Goal: Information Seeking & Learning: Find specific fact

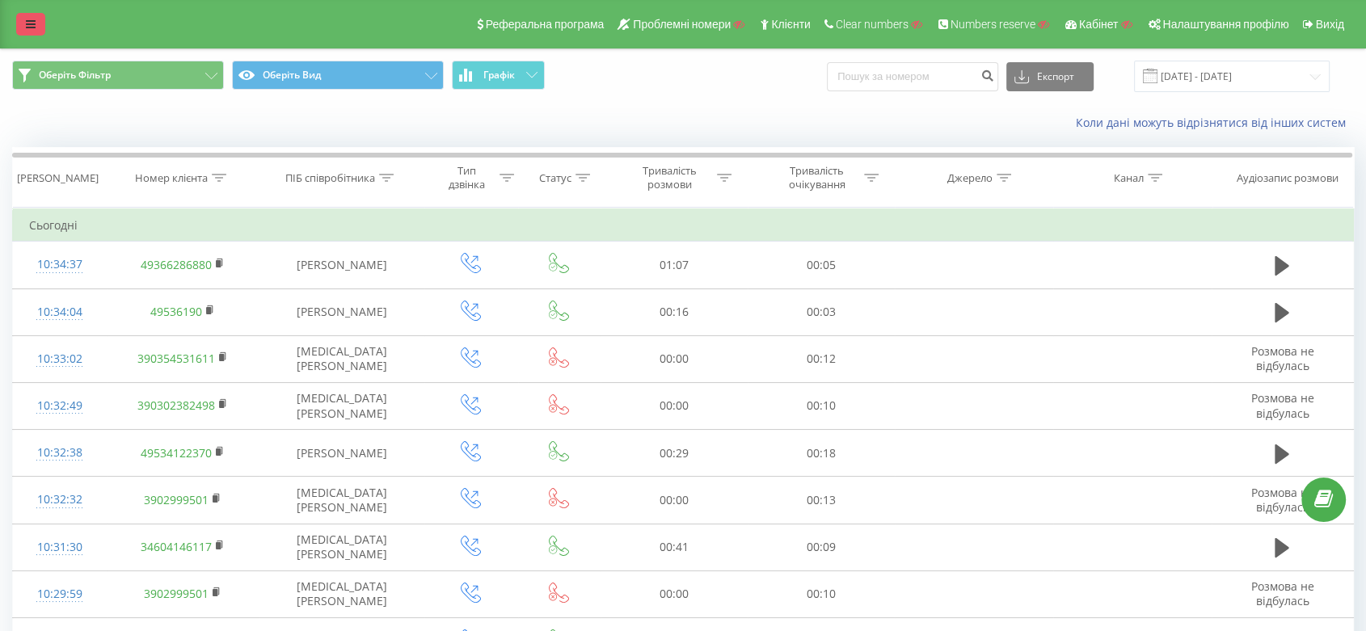
click at [22, 32] on div "Реферальна програма Проблемні номери Клієнти Clear numbers Numbers reserve Кабі…" at bounding box center [683, 24] width 1366 height 48
click at [22, 32] on link at bounding box center [30, 24] width 29 height 23
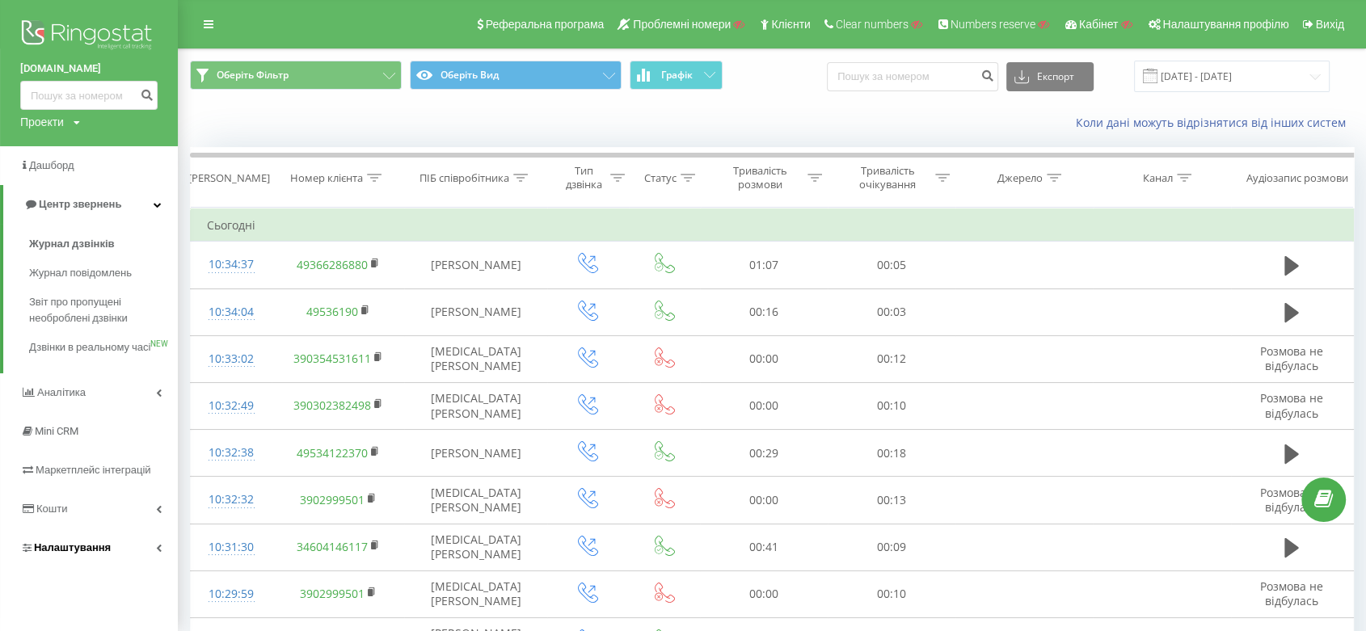
click at [86, 549] on link "Налаштування" at bounding box center [89, 548] width 178 height 39
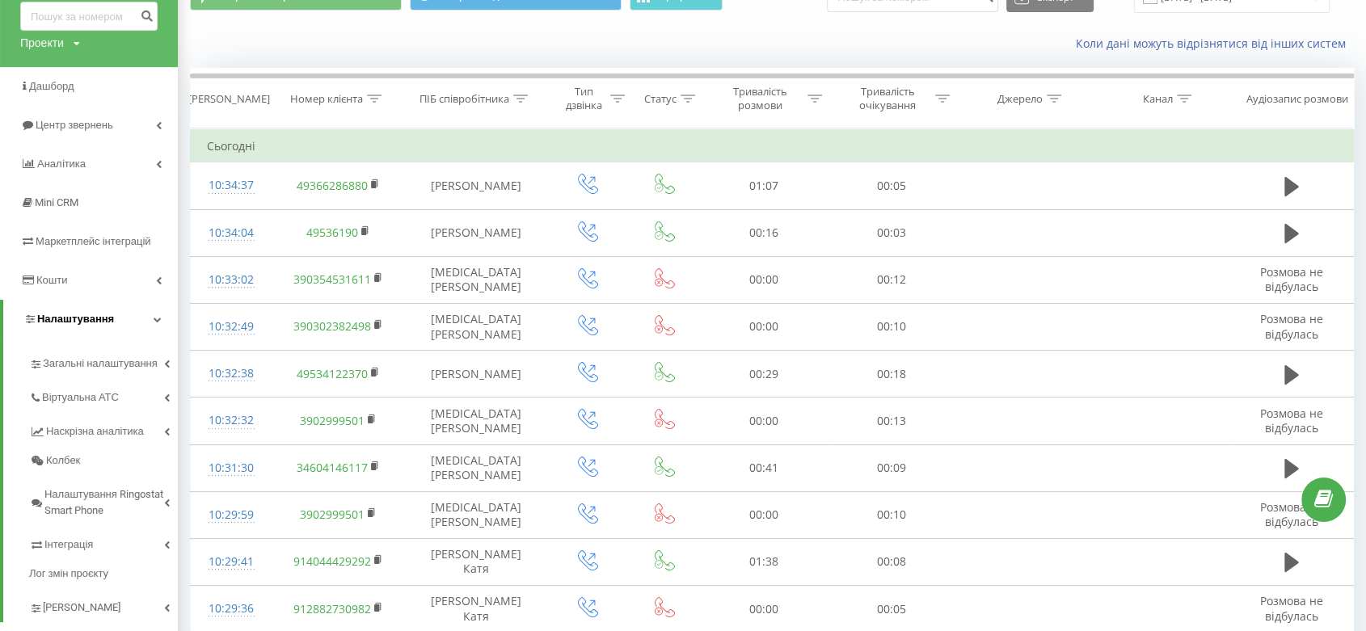
scroll to position [81, 0]
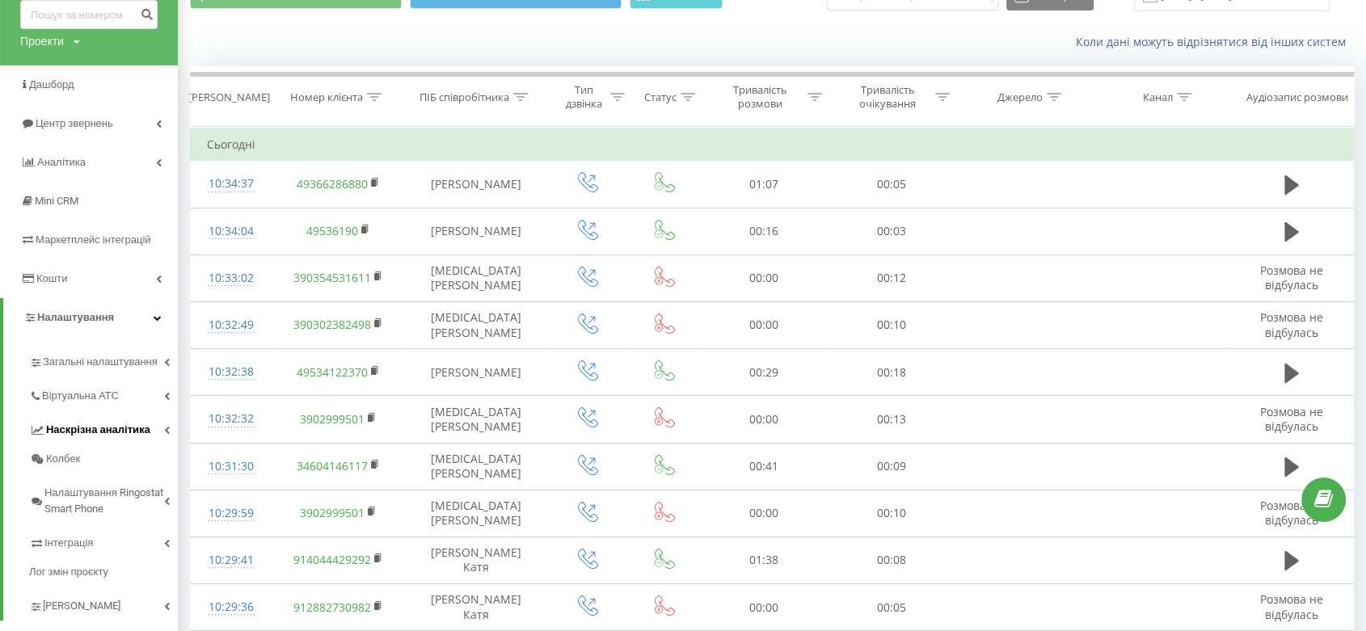
click at [103, 411] on link "Наскрізна аналітика" at bounding box center [103, 428] width 149 height 34
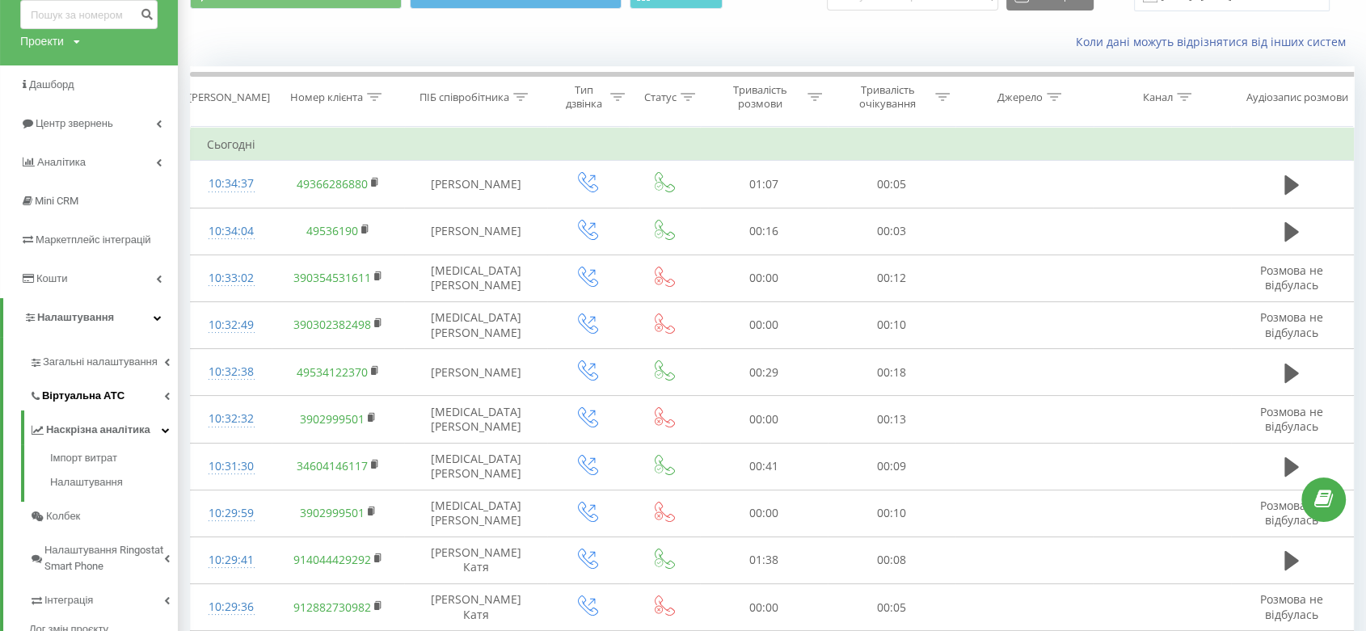
click at [98, 393] on span "Віртуальна АТС" at bounding box center [83, 396] width 82 height 16
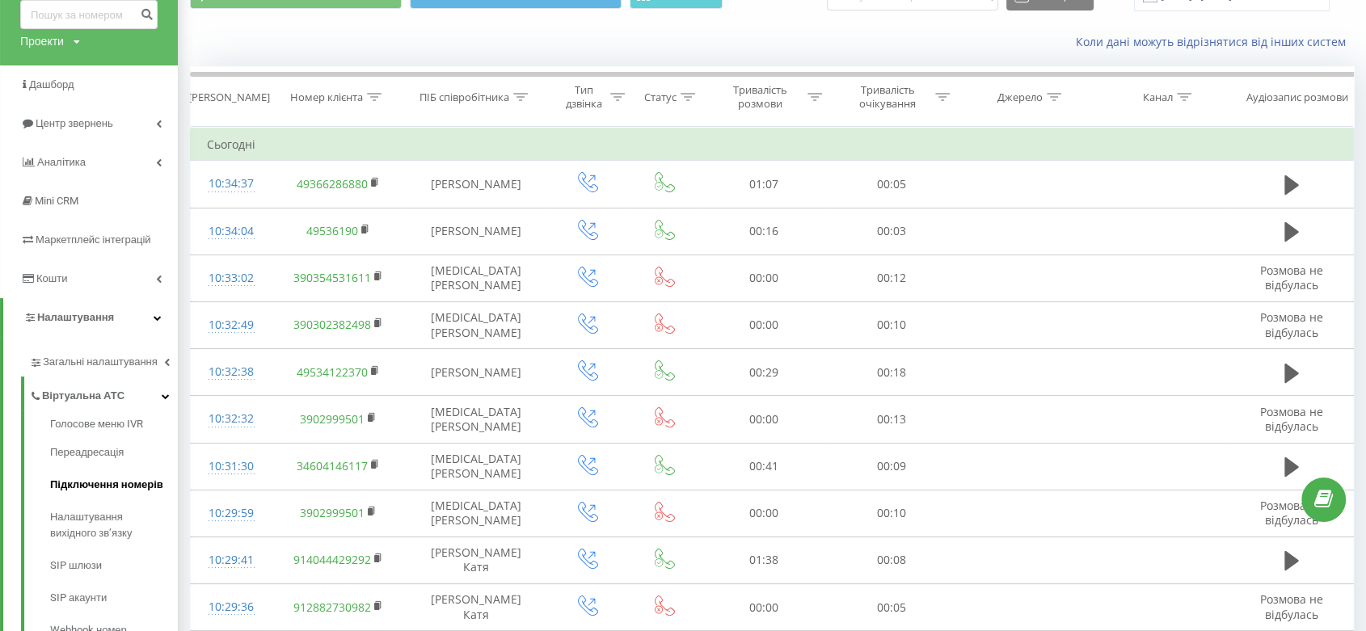
click at [128, 479] on span "Підключення номерів" at bounding box center [106, 485] width 113 height 16
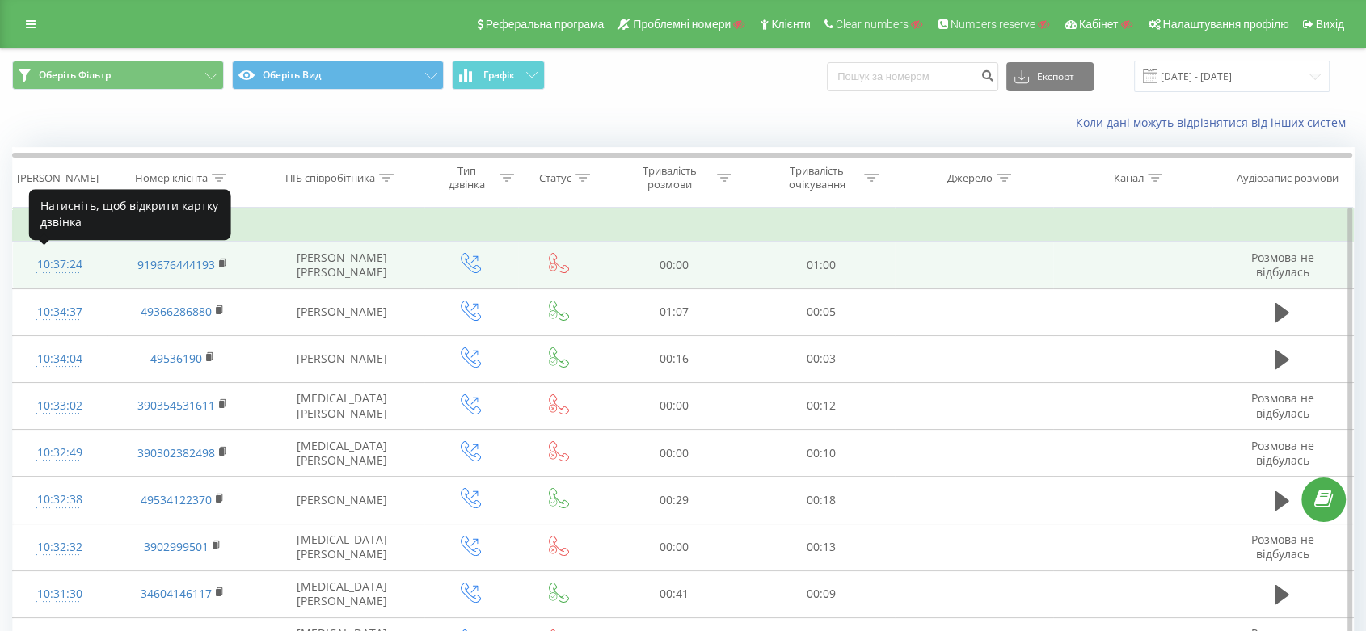
click at [86, 261] on div "10:37:24" at bounding box center [59, 265] width 61 height 32
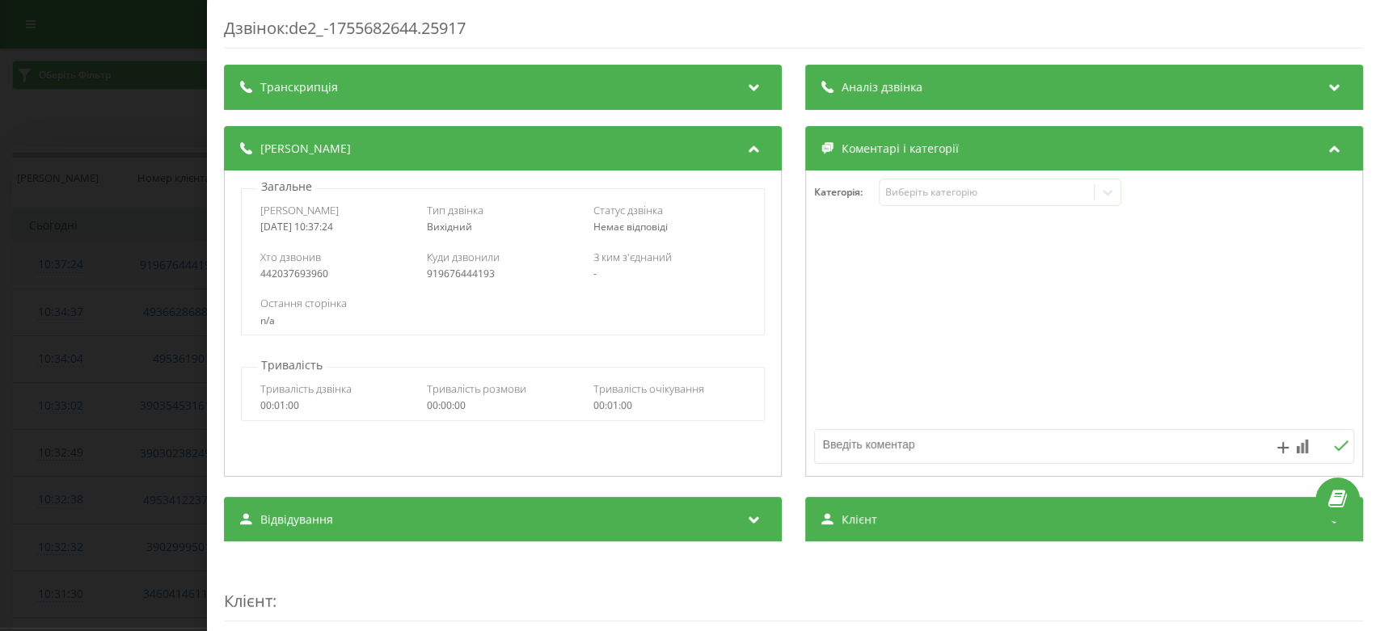
click at [86, 261] on div "Дзвінок : de2_-1755682644.25917 Транскрипція Для AI-аналізу майбутніх дзвінків …" at bounding box center [690, 315] width 1380 height 631
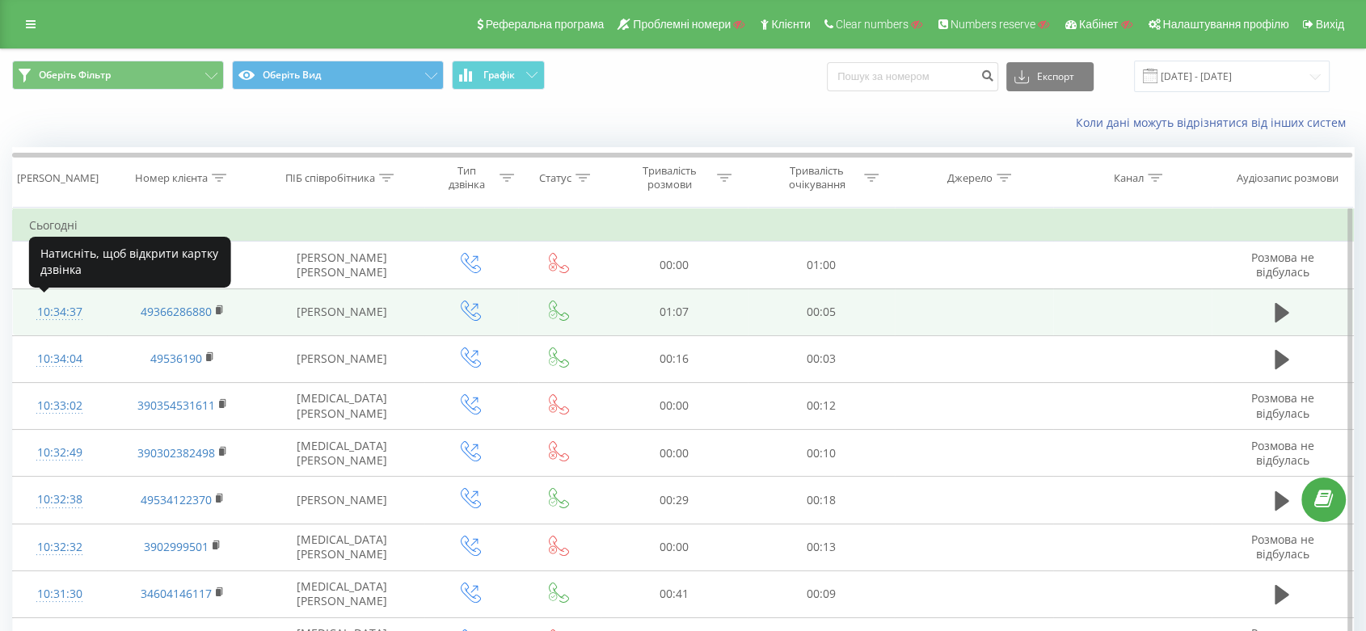
click at [71, 315] on div "10:34:37" at bounding box center [59, 313] width 61 height 32
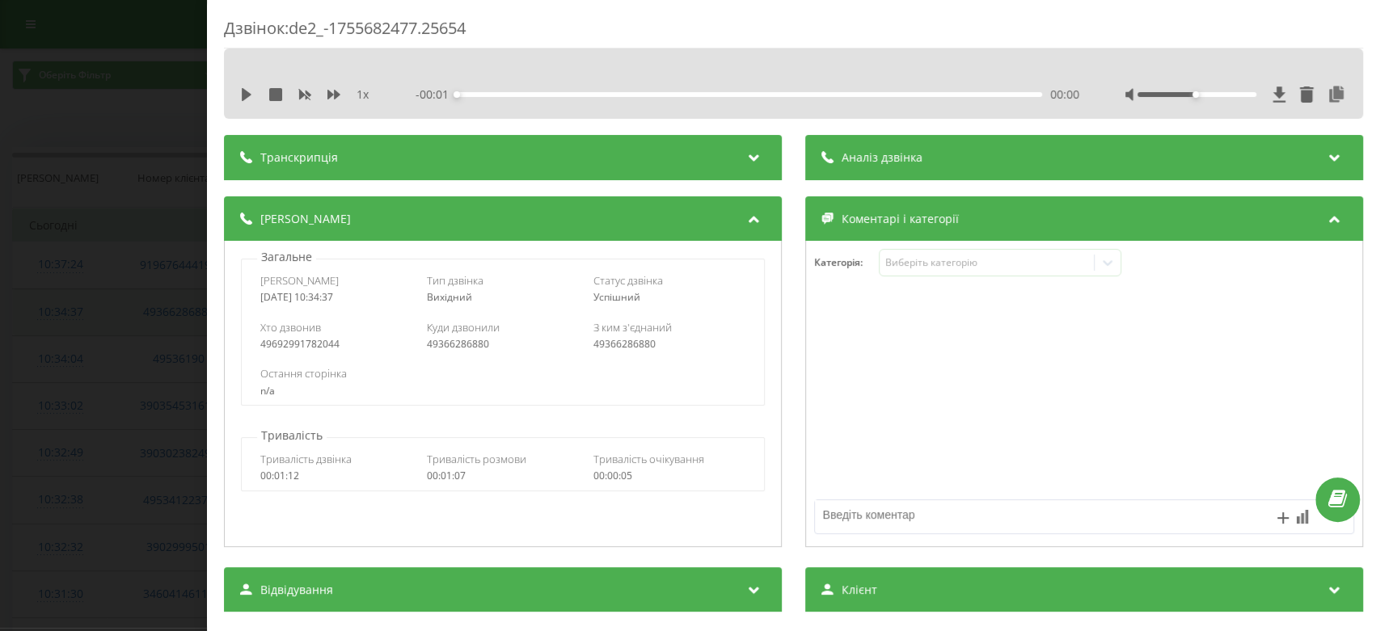
click at [71, 315] on div "Дзвінок : de2_-1755682477.25654 1 x - 00:01 00:00 00:00 Транскрипція Для AI-ана…" at bounding box center [690, 315] width 1380 height 631
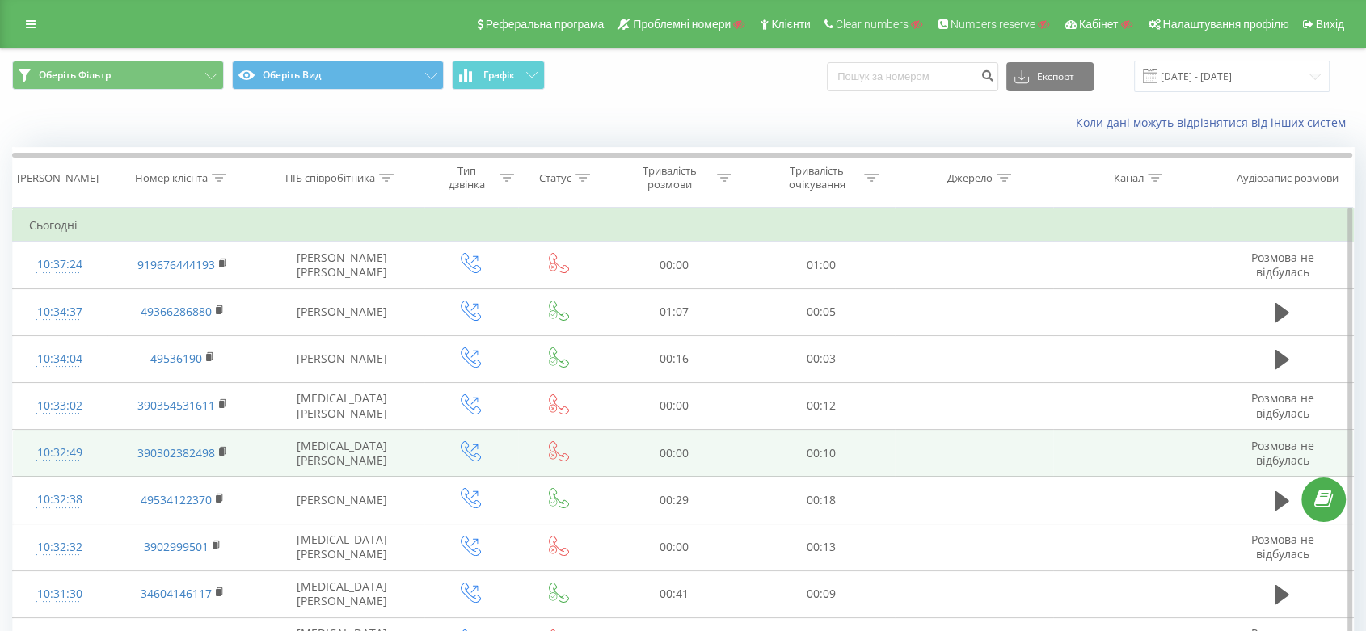
click at [52, 432] on td "10:32:49" at bounding box center [60, 453] width 94 height 47
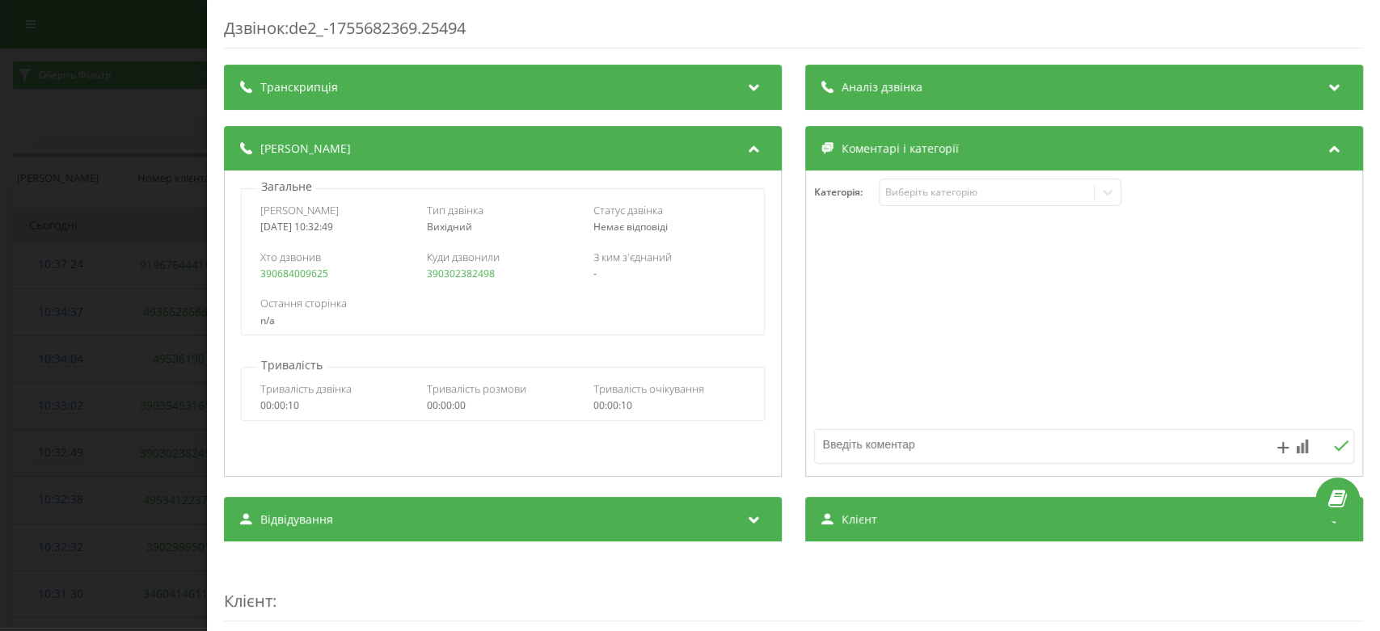
click at [52, 432] on div "Дзвінок : de2_-1755682369.25494 Транскрипція Для AI-аналізу майбутніх дзвінків …" at bounding box center [690, 315] width 1380 height 631
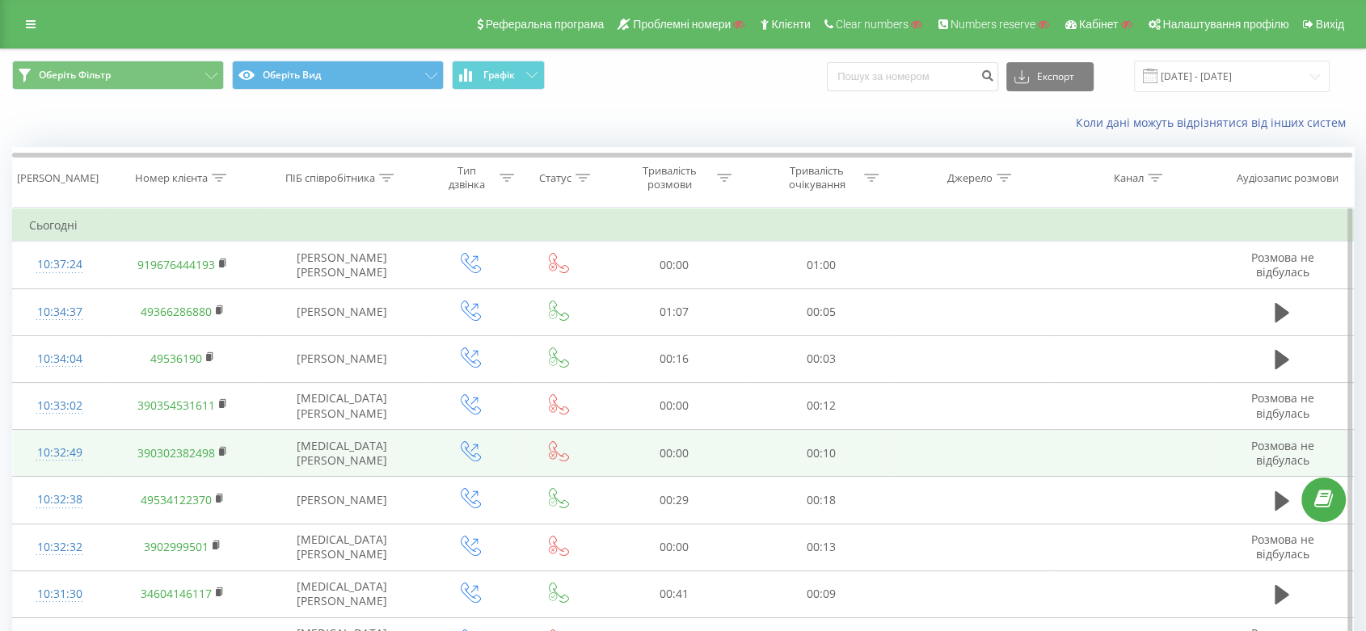
click at [52, 432] on td "10:32:49" at bounding box center [60, 453] width 94 height 47
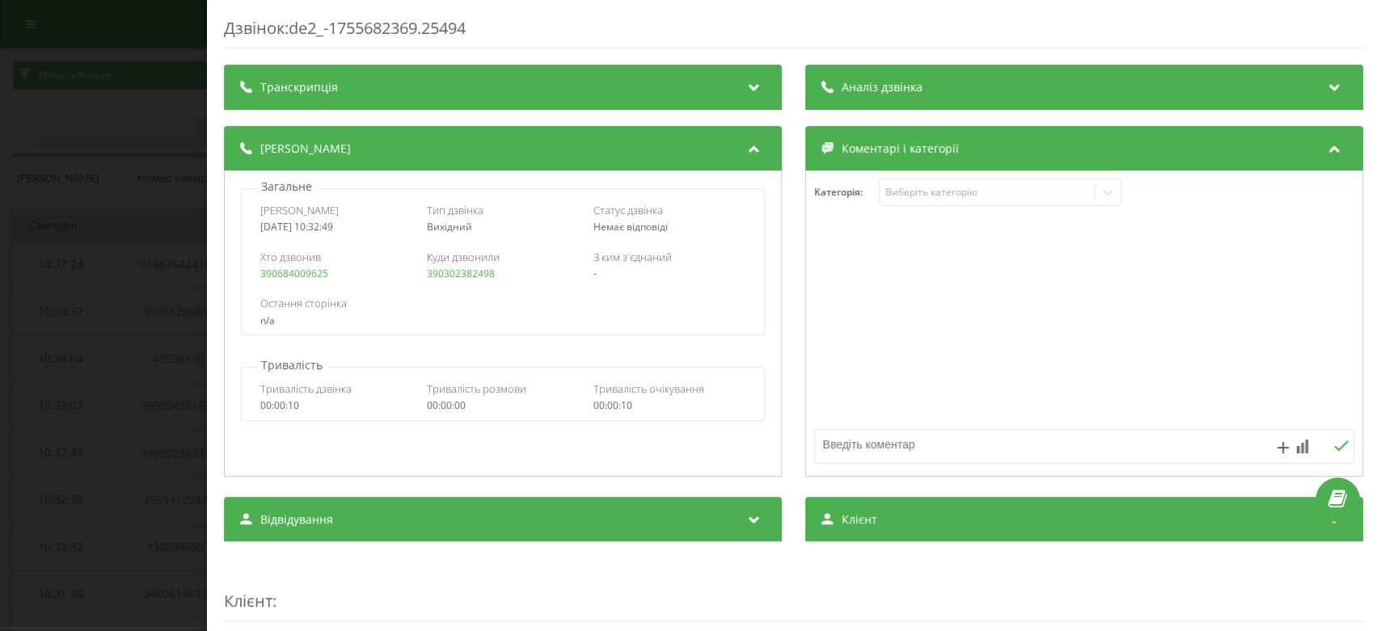
click at [0, 304] on div "Дзвінок : de2_-1755682369.25494 Транскрипція Для AI-аналізу майбутніх дзвінків …" at bounding box center [690, 315] width 1380 height 631
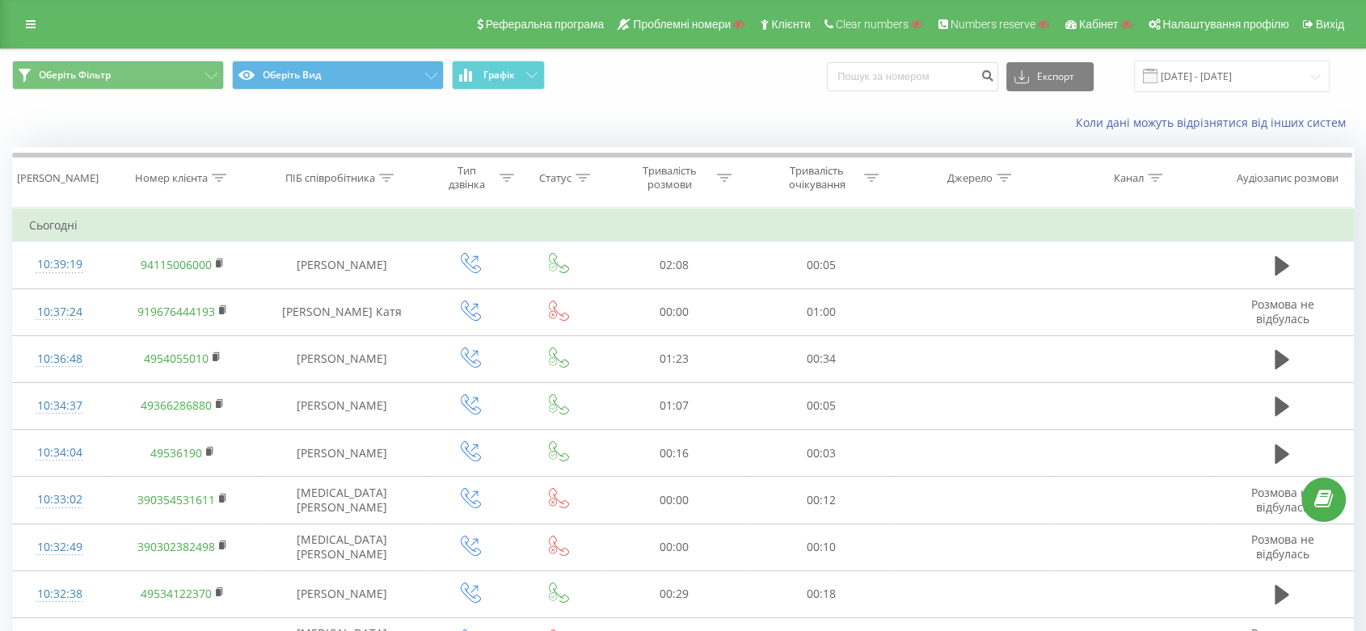
click at [6, 23] on div "Реферальна програма Проблемні номери Клієнти Clear numbers Numbers reserve Кабі…" at bounding box center [683, 24] width 1366 height 48
click at [19, 19] on link at bounding box center [30, 24] width 29 height 23
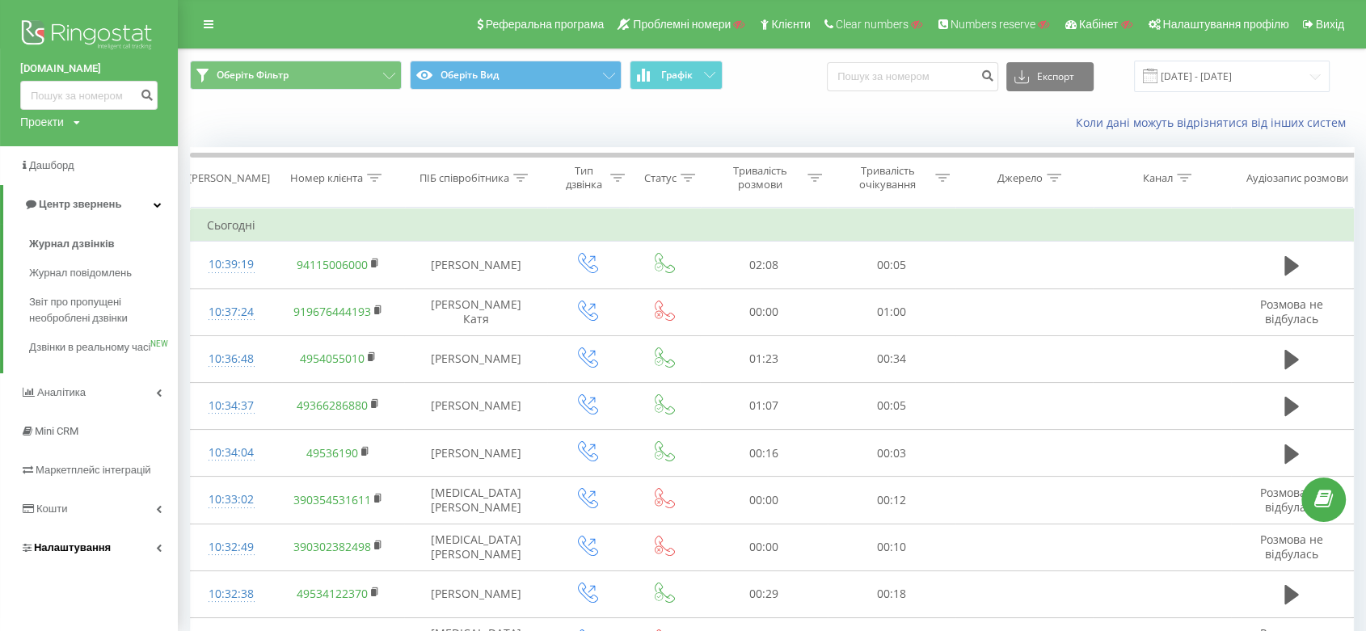
click at [129, 567] on link "Налаштування" at bounding box center [89, 548] width 178 height 39
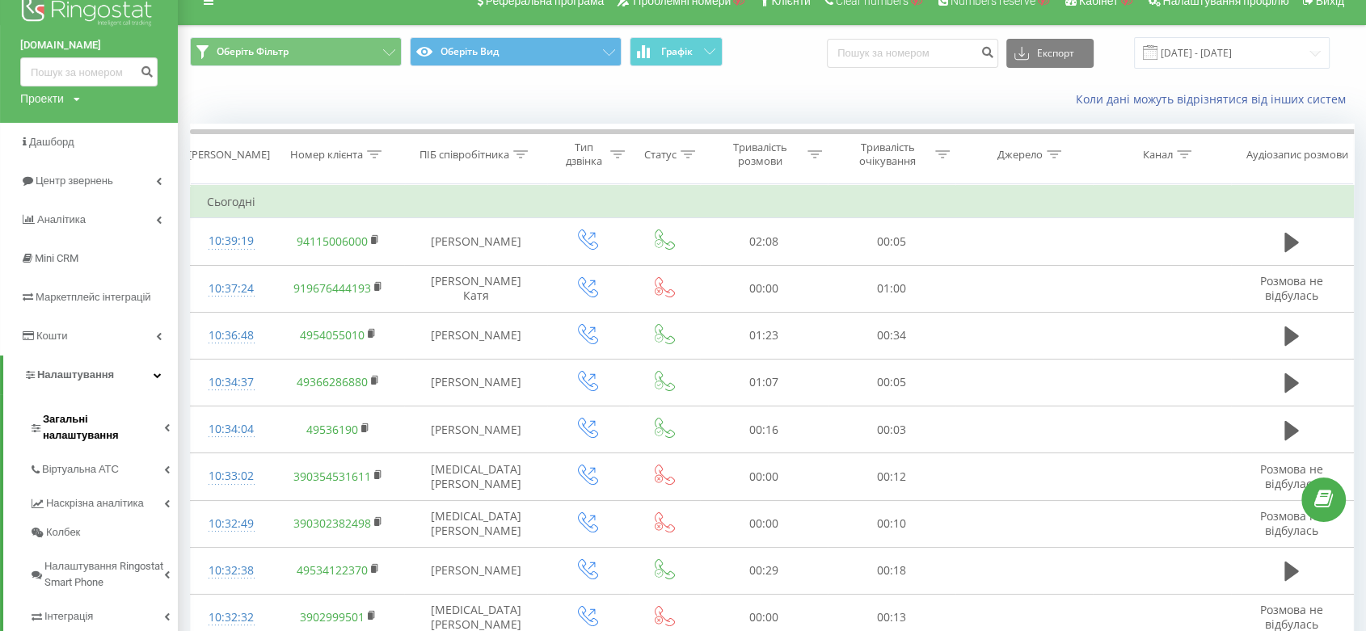
scroll to position [24, 0]
click at [117, 449] on link "Віртуальна АТС" at bounding box center [103, 466] width 149 height 34
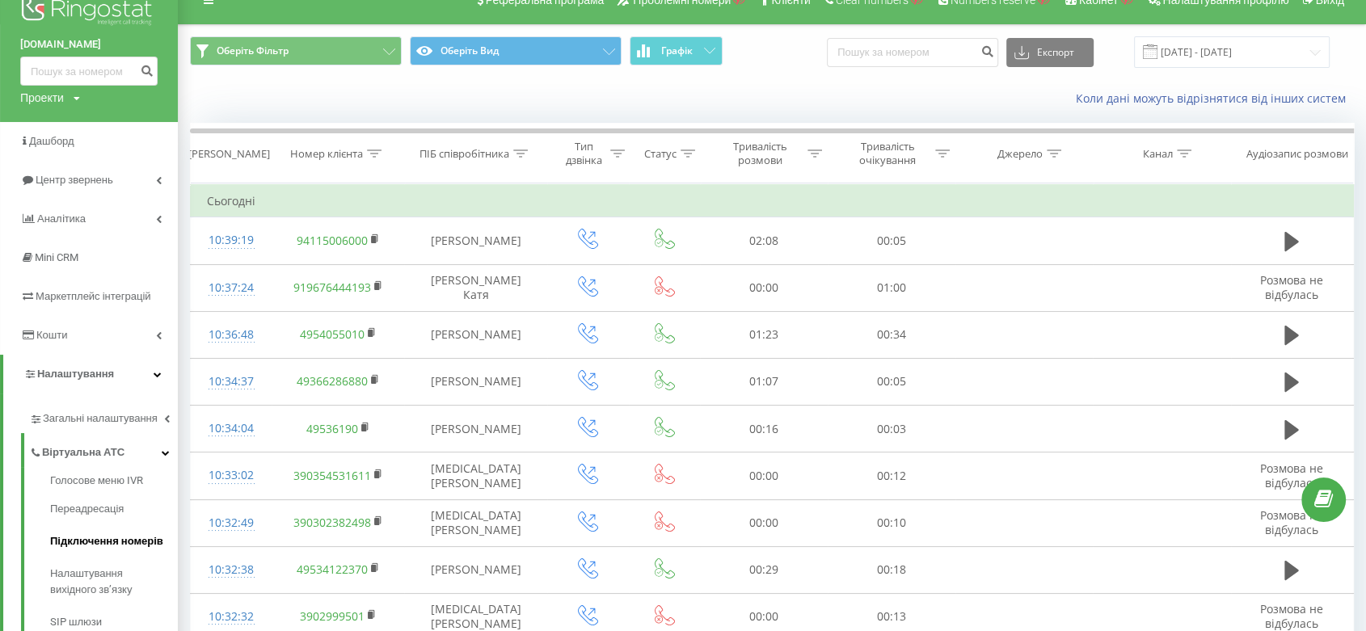
click at [121, 532] on link "Підключення номерів" at bounding box center [114, 541] width 128 height 32
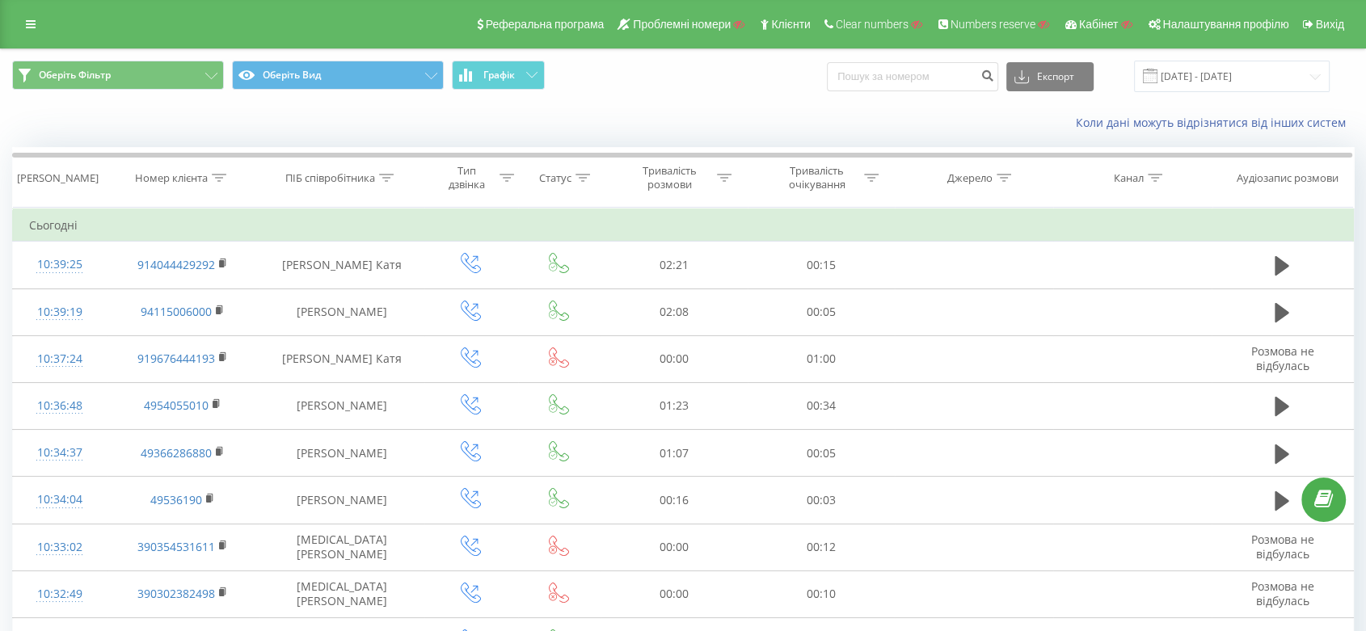
click at [207, 176] on div "Номер клієнта" at bounding box center [171, 178] width 73 height 14
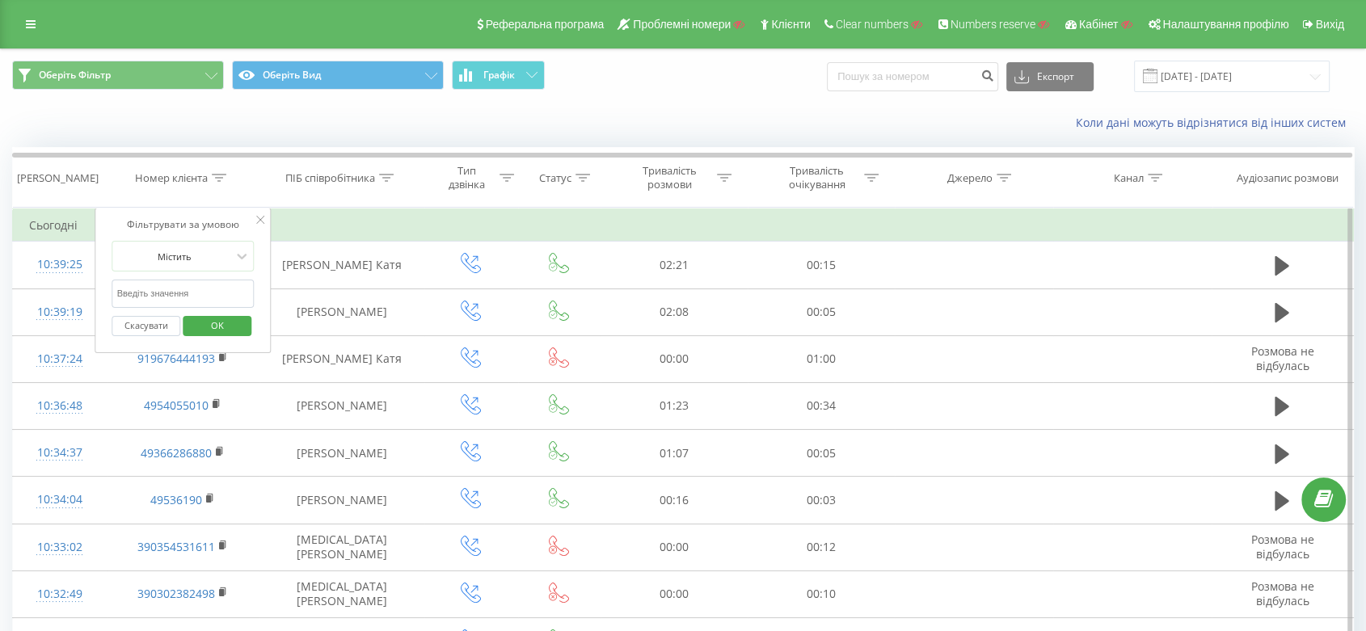
paste input "390354531611"
type input "390354531611"
click at [220, 285] on input "390354531611" at bounding box center [183, 294] width 142 height 28
click button "OK" at bounding box center [217, 326] width 69 height 20
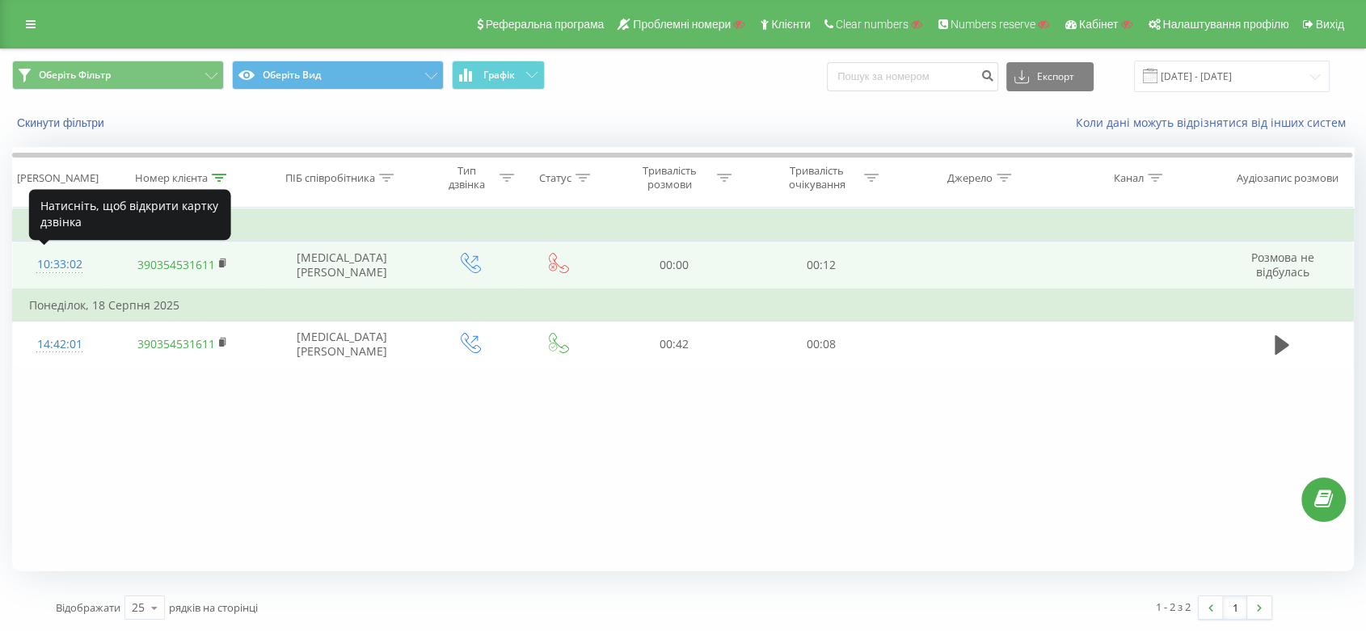
click at [71, 268] on div "10:33:02" at bounding box center [59, 265] width 61 height 32
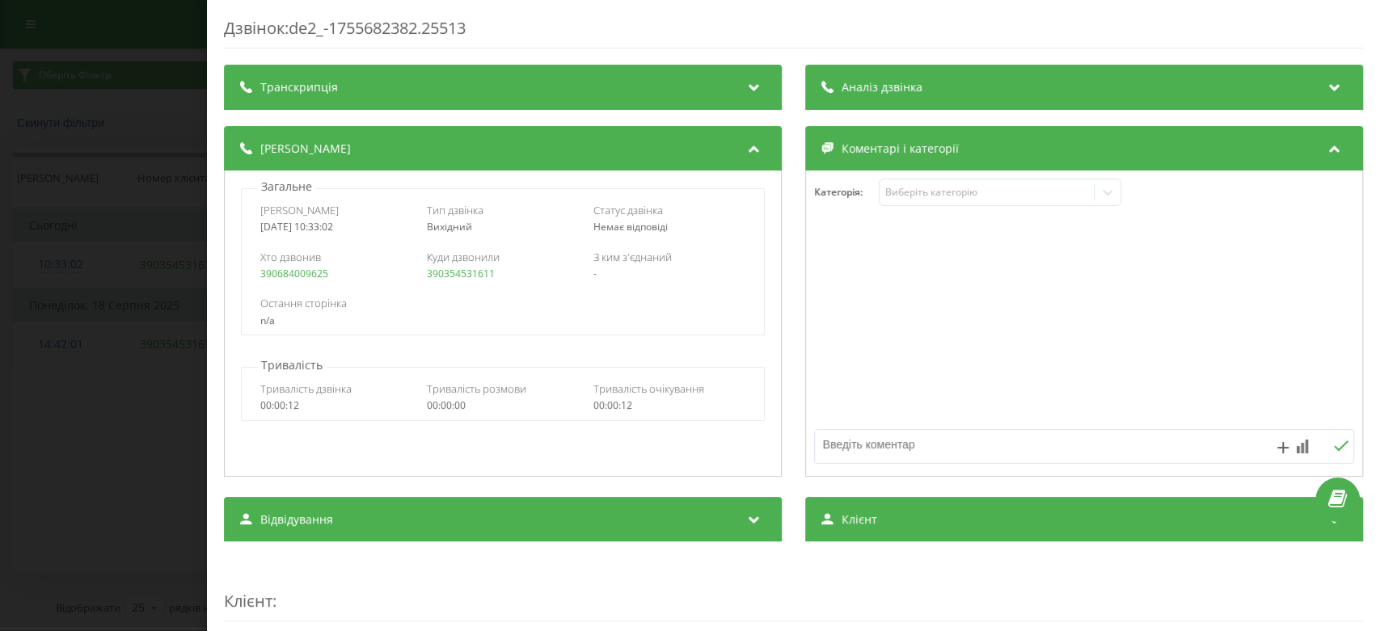
click at [148, 295] on div "Дзвінок : de2_-1755682382.25513 Транскрипція Для AI-аналізу майбутніх дзвінків …" at bounding box center [690, 315] width 1380 height 631
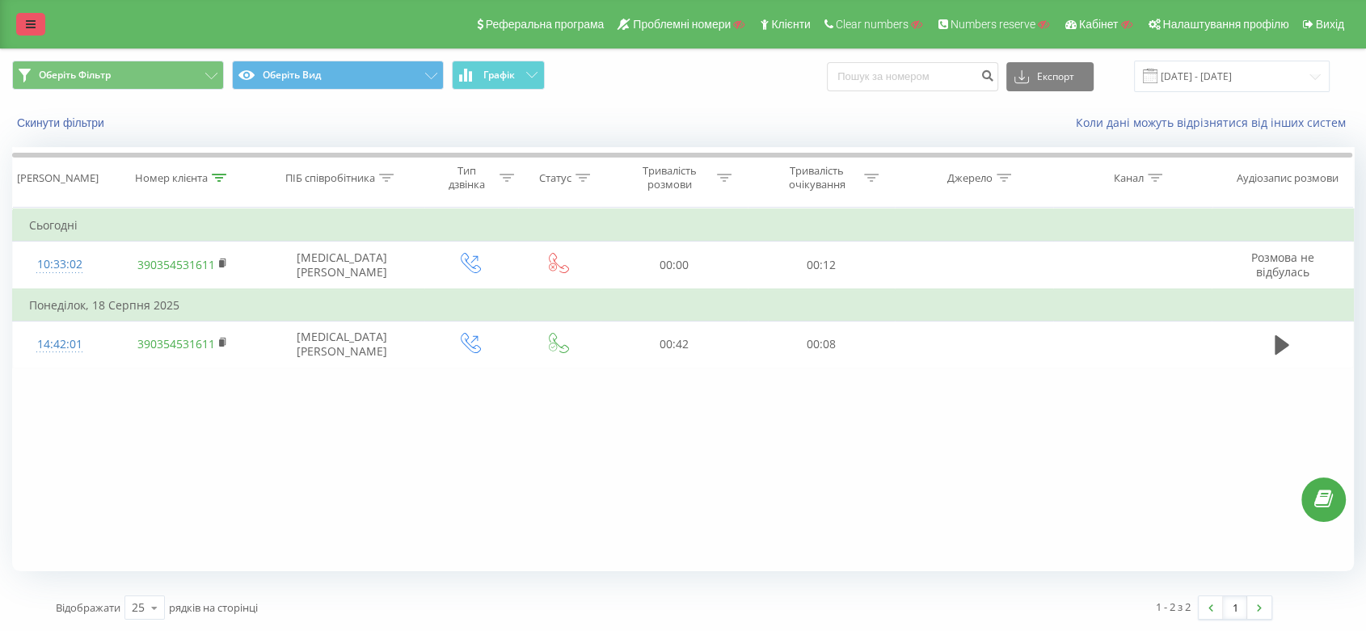
click at [23, 16] on link at bounding box center [30, 24] width 29 height 23
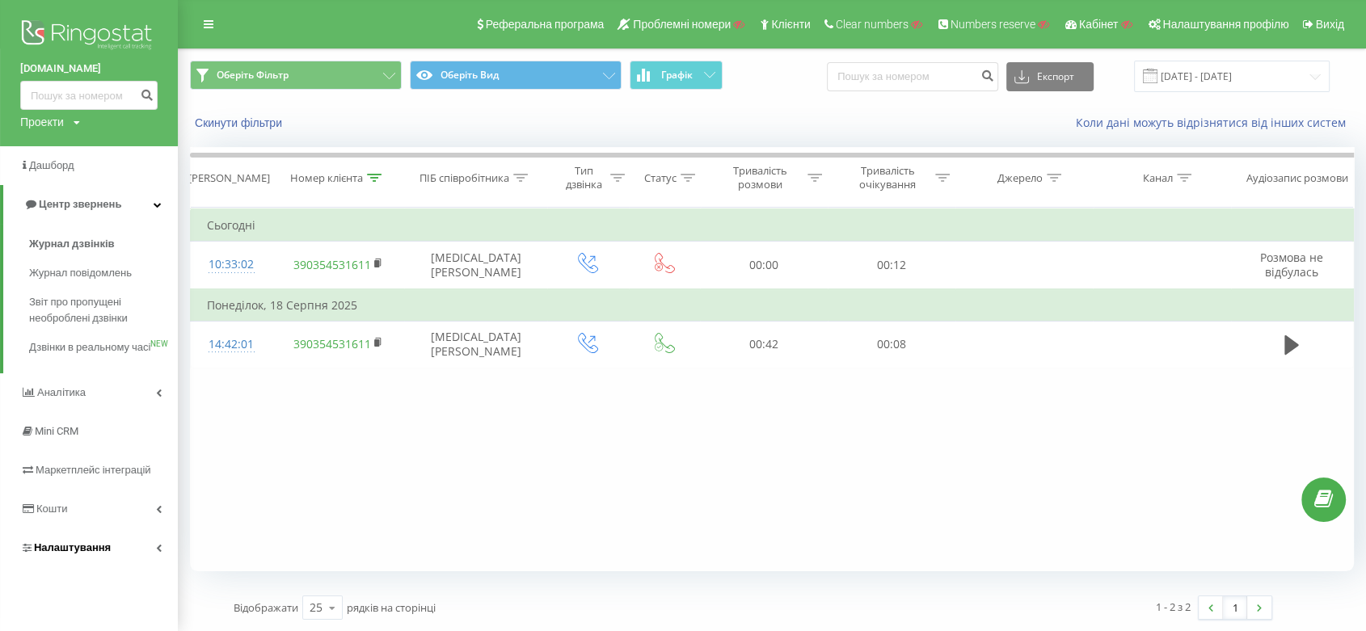
click at [133, 564] on link "Налаштування" at bounding box center [89, 548] width 178 height 39
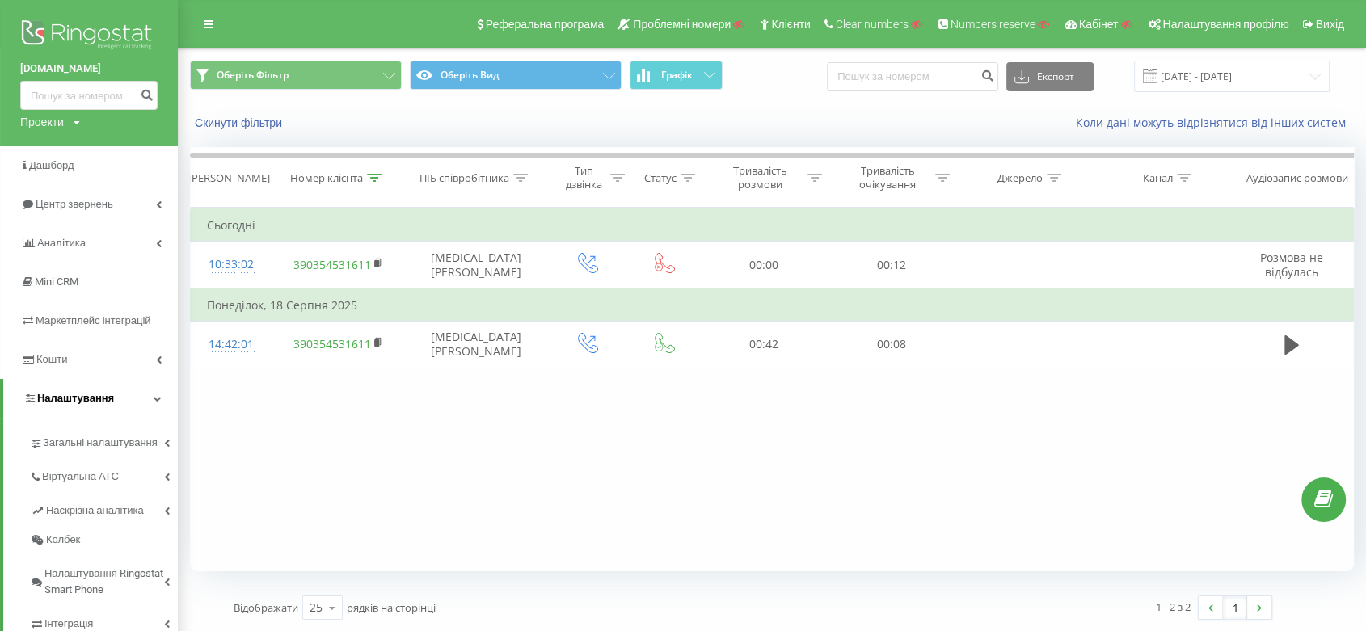
scroll to position [111, 0]
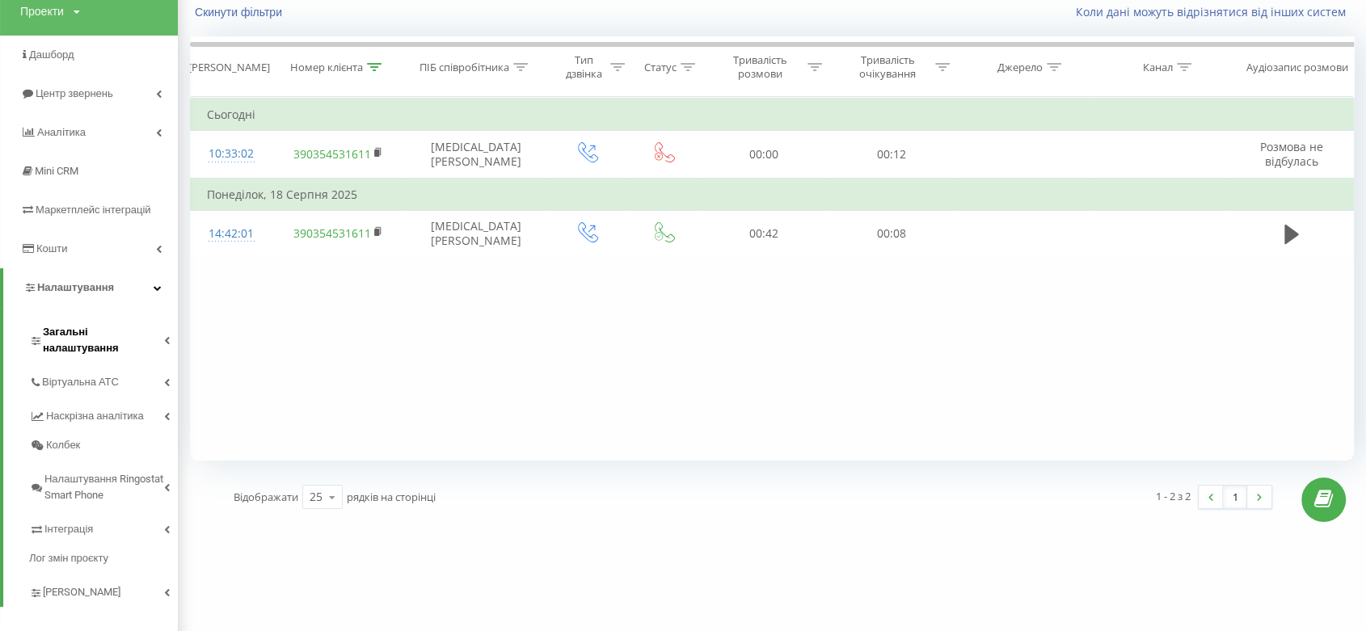
click at [115, 328] on span "Загальні налаштування" at bounding box center [103, 340] width 121 height 32
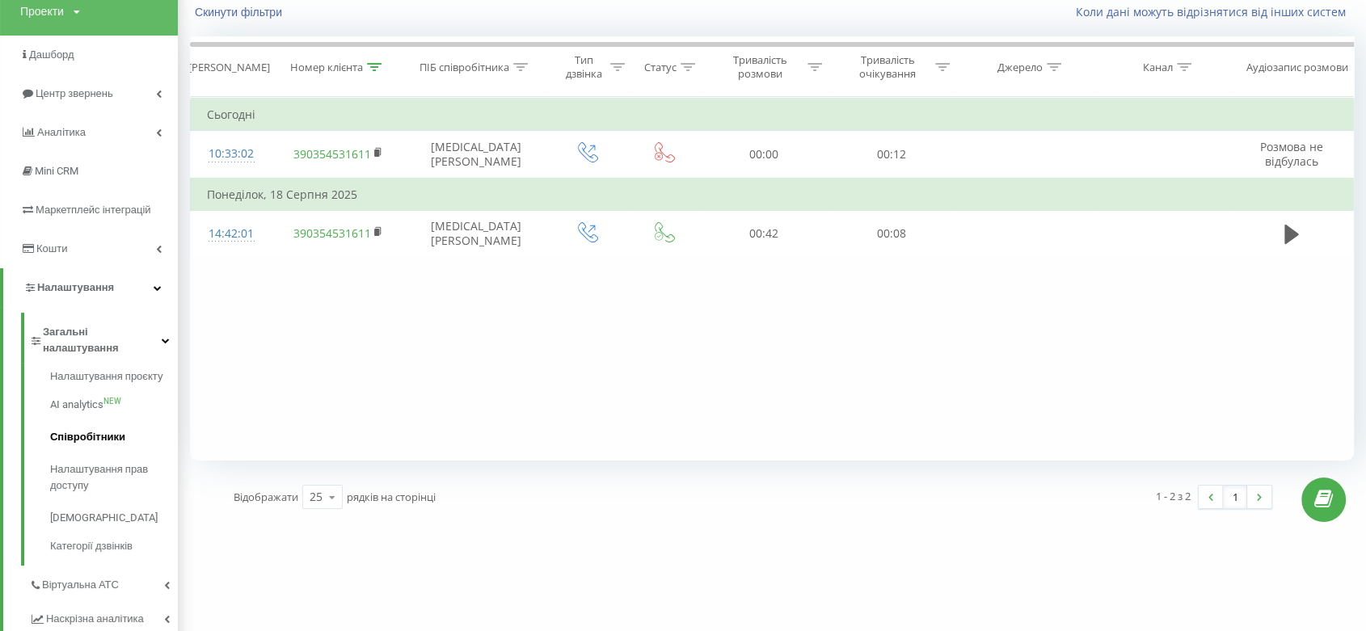
click at [118, 432] on link "Співробітники" at bounding box center [114, 437] width 128 height 32
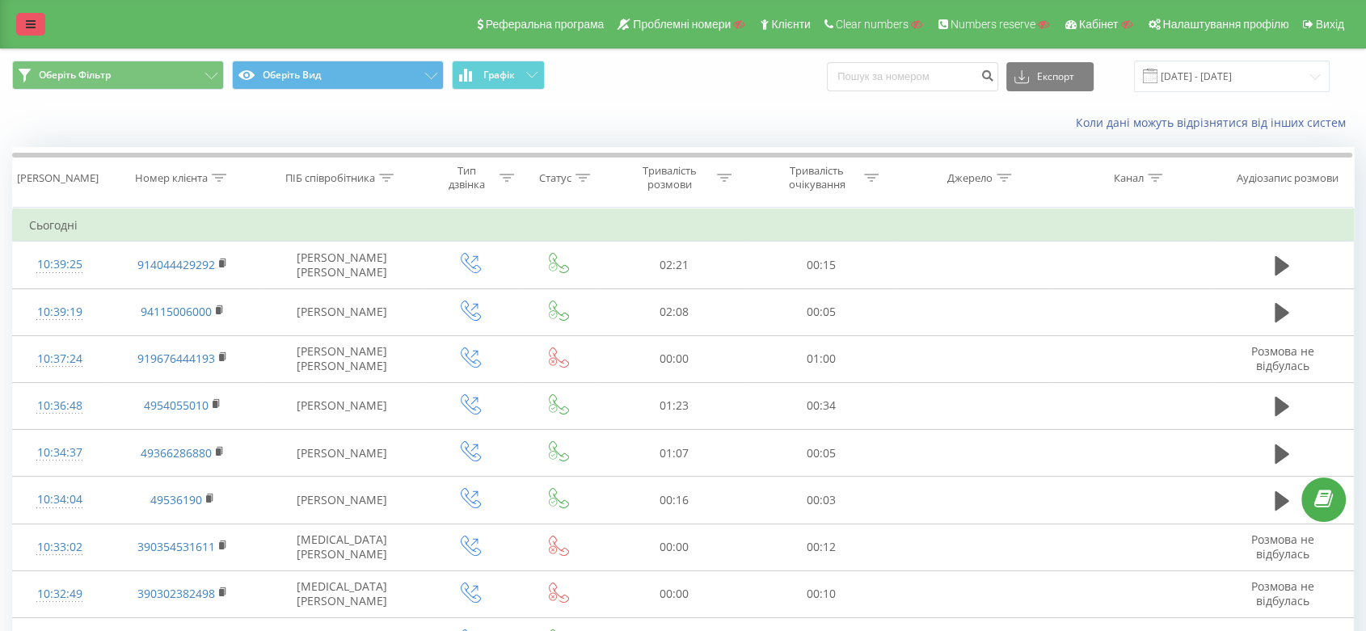
click at [21, 32] on link at bounding box center [30, 24] width 29 height 23
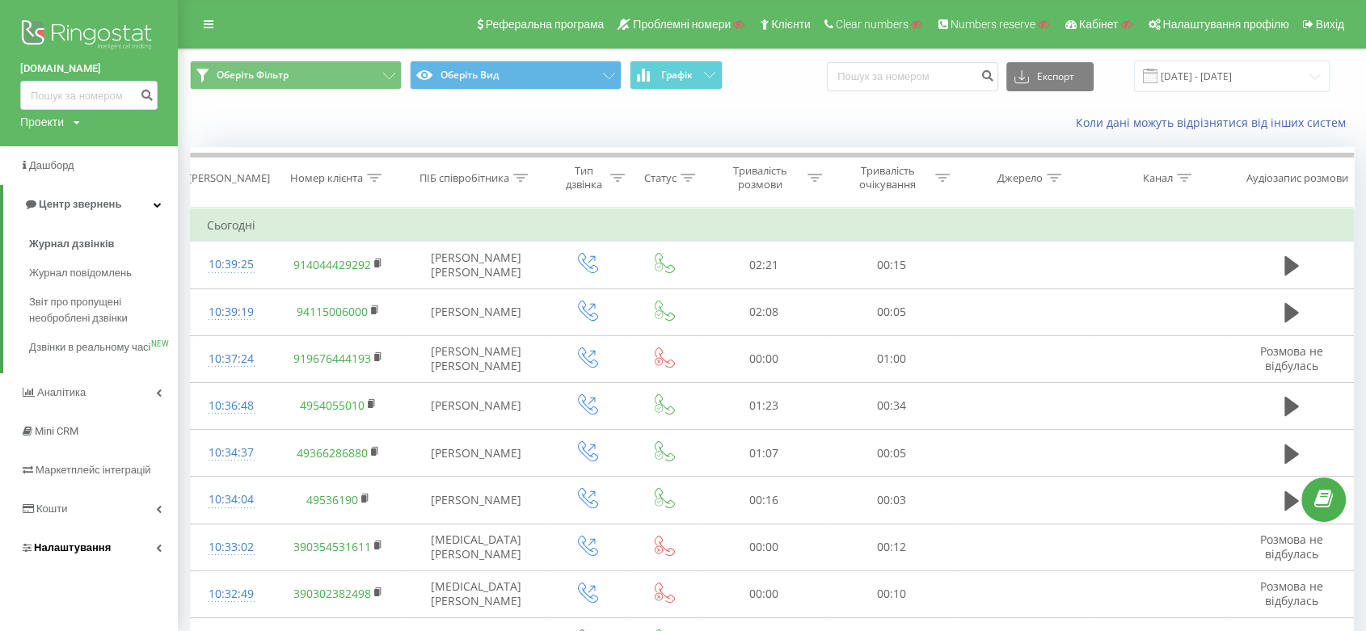
click at [120, 554] on link "Налаштування" at bounding box center [89, 548] width 178 height 39
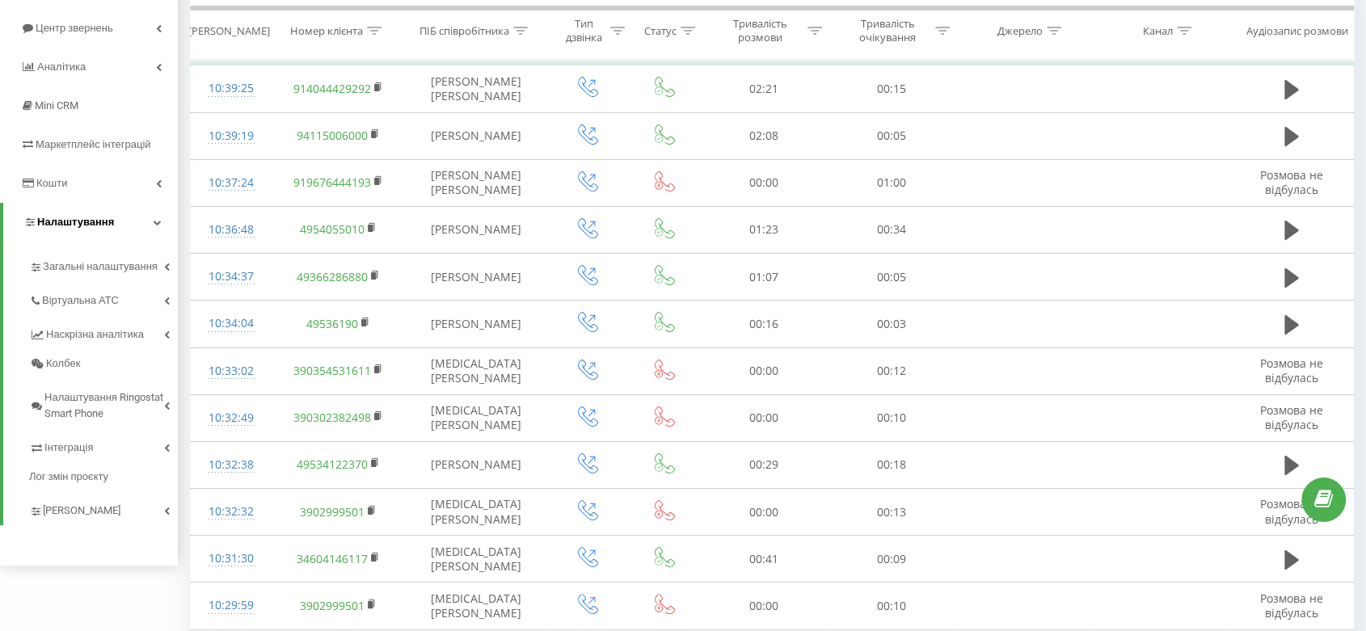
scroll to position [215, 0]
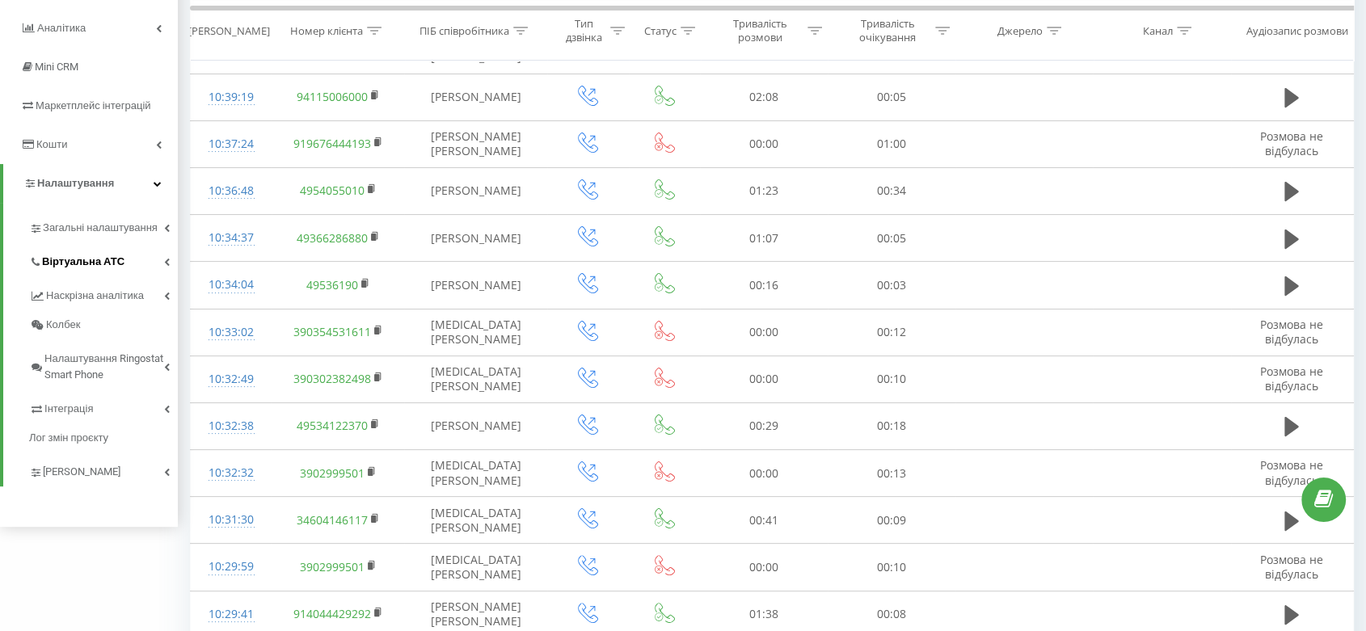
click at [124, 258] on link "Віртуальна АТС" at bounding box center [103, 259] width 149 height 34
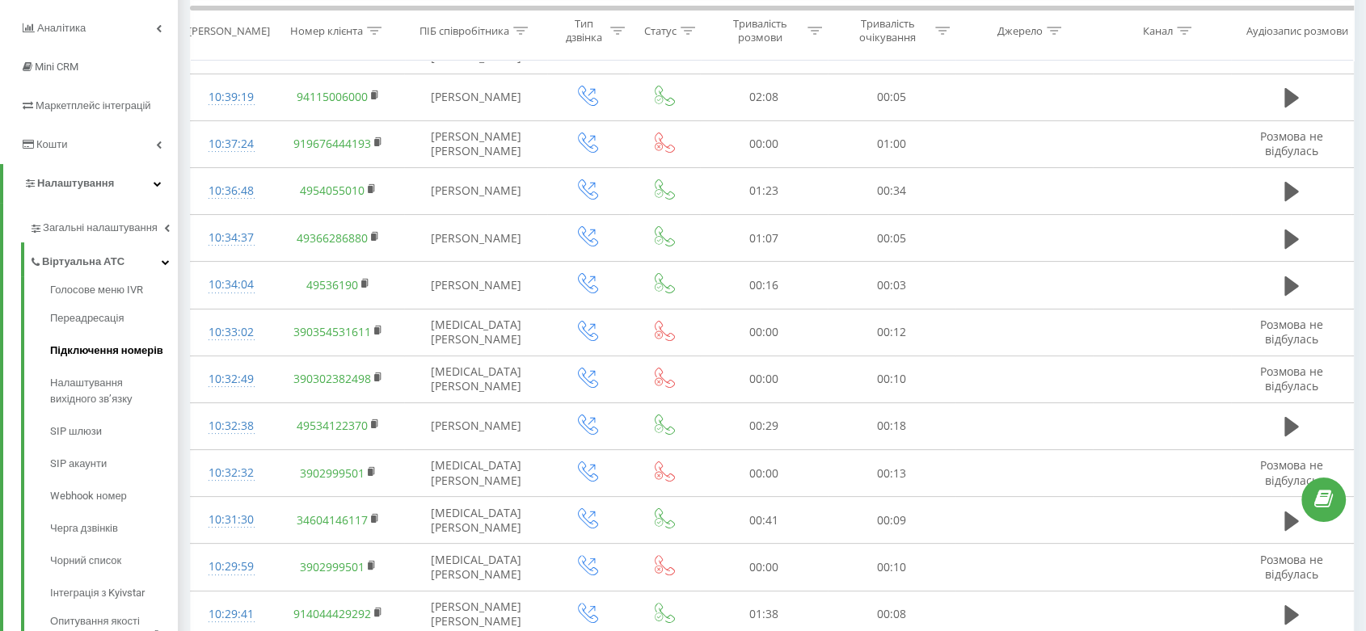
click at [118, 363] on link "Підключення номерів" at bounding box center [114, 351] width 128 height 32
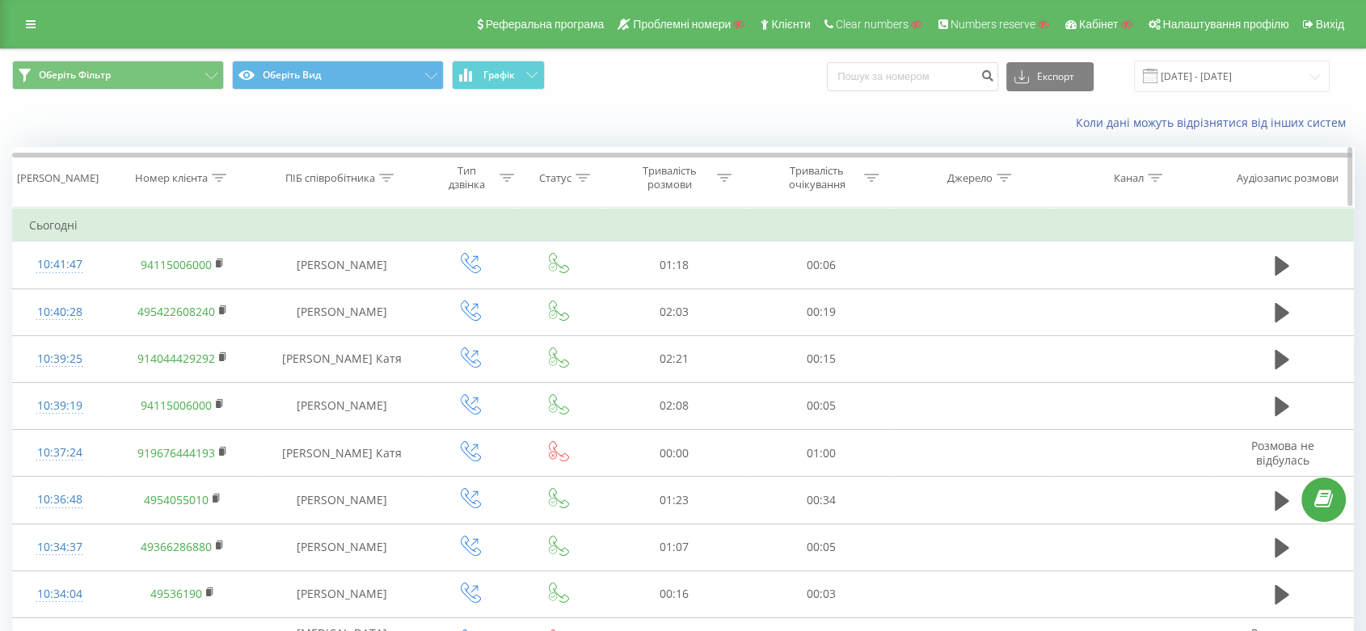
click at [169, 167] on th "Номер клієнта" at bounding box center [183, 178] width 153 height 60
click at [173, 182] on th "Номер клієнта" at bounding box center [183, 178] width 153 height 60
click at [173, 182] on div "Номер клієнта" at bounding box center [171, 178] width 73 height 14
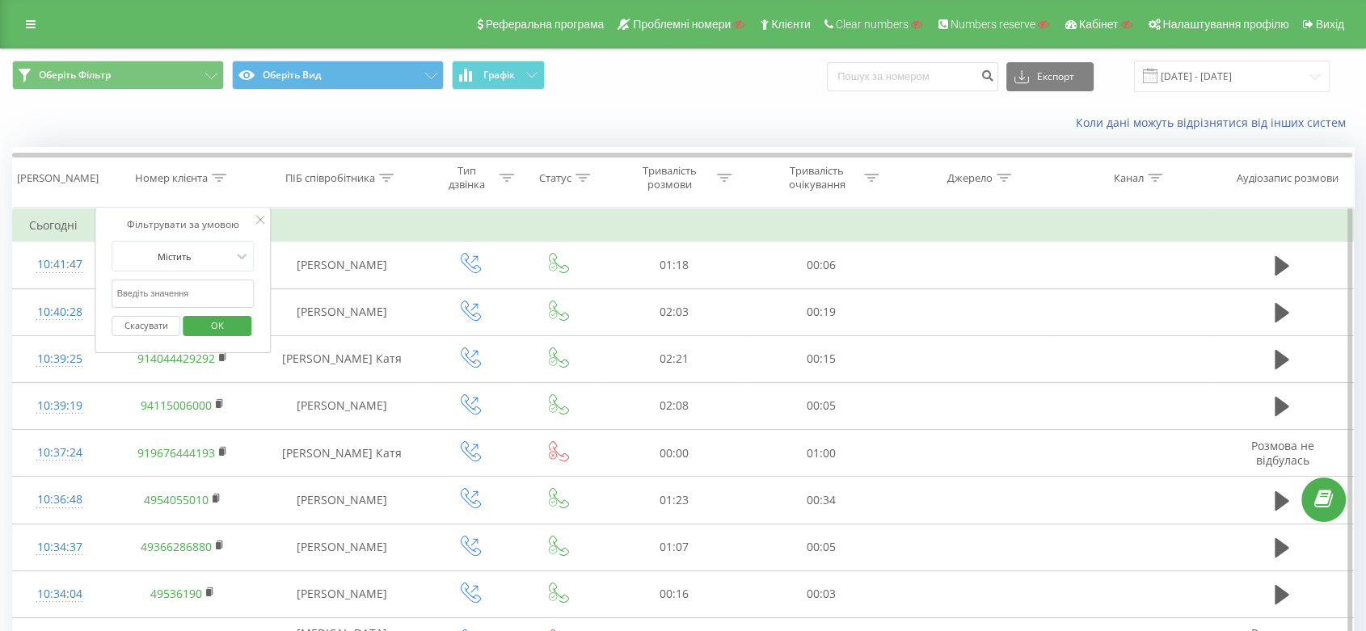
paste input "390354531611"
click at [181, 289] on input "390354531611" at bounding box center [183, 294] width 142 height 28
type input "390354531611"
click at [129, 336] on div "Скасувати OK" at bounding box center [183, 326] width 142 height 36
click at [212, 329] on span "OK" at bounding box center [217, 325] width 45 height 25
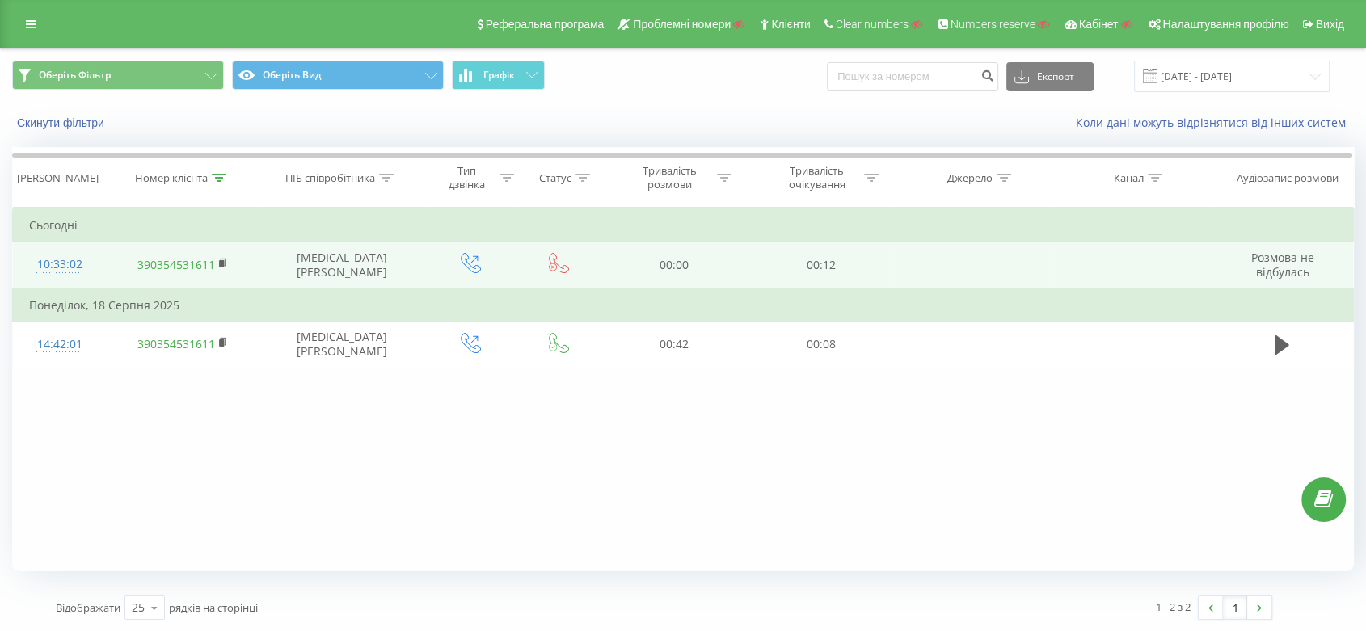
click at [475, 263] on icon at bounding box center [471, 263] width 20 height 20
click at [563, 268] on icon at bounding box center [559, 263] width 20 height 20
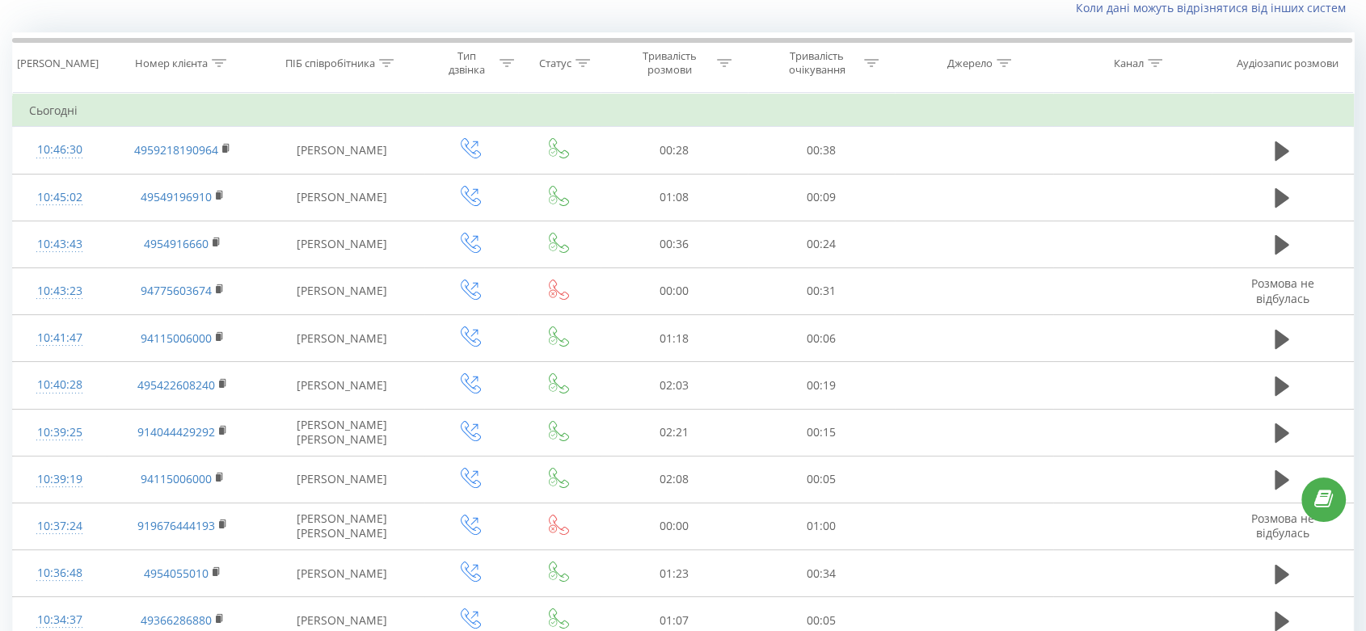
scroll to position [145, 0]
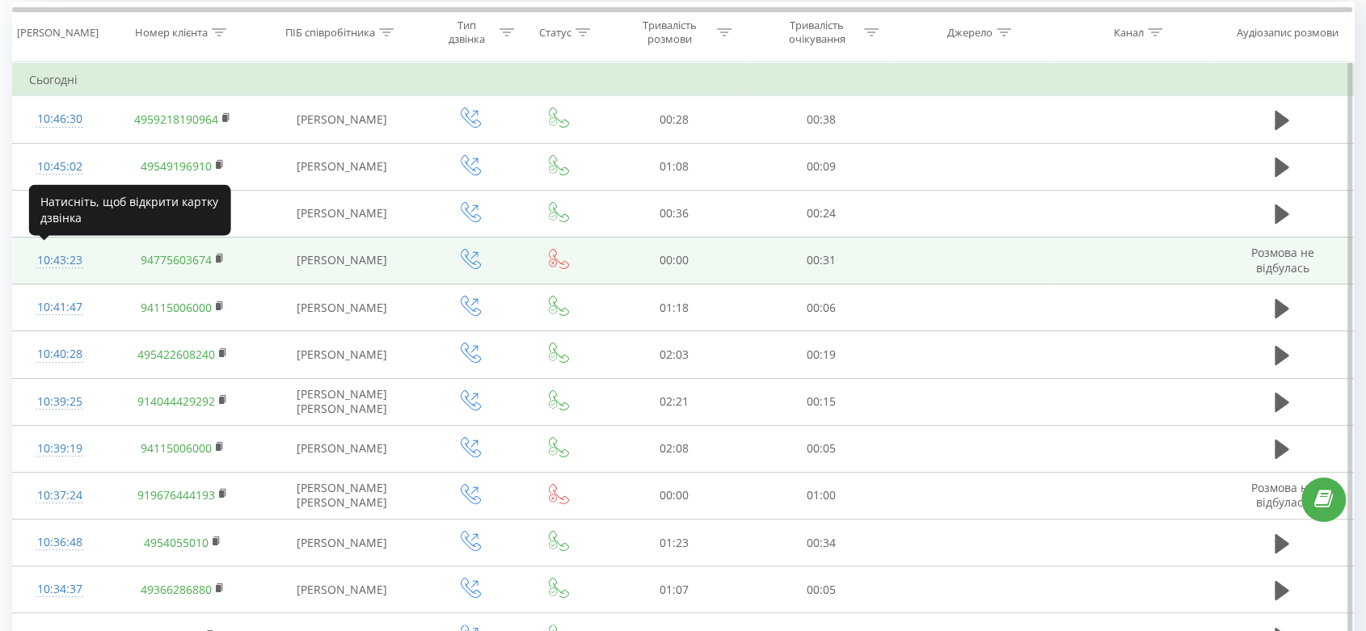
click at [53, 264] on div "10:43:23" at bounding box center [59, 261] width 61 height 32
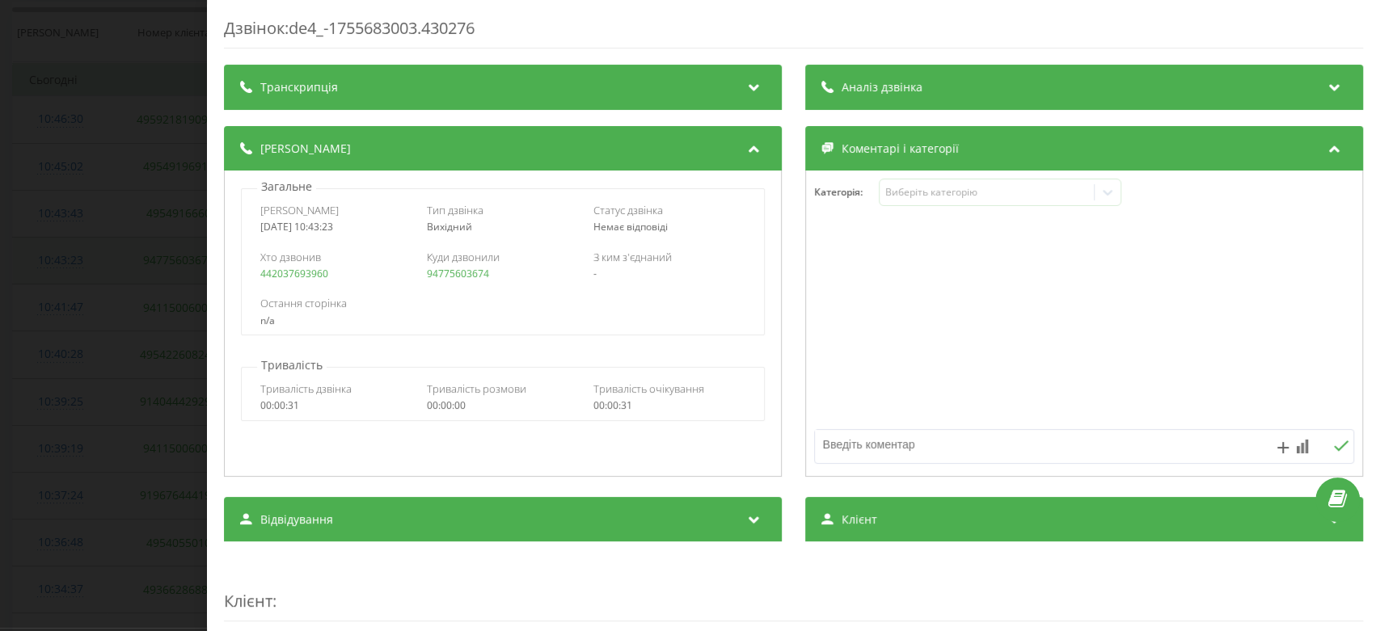
click at [53, 264] on div "Дзвінок : de4_-1755683003.430276 Транскрипція Для AI-аналізу майбутніх дзвінків…" at bounding box center [690, 315] width 1380 height 631
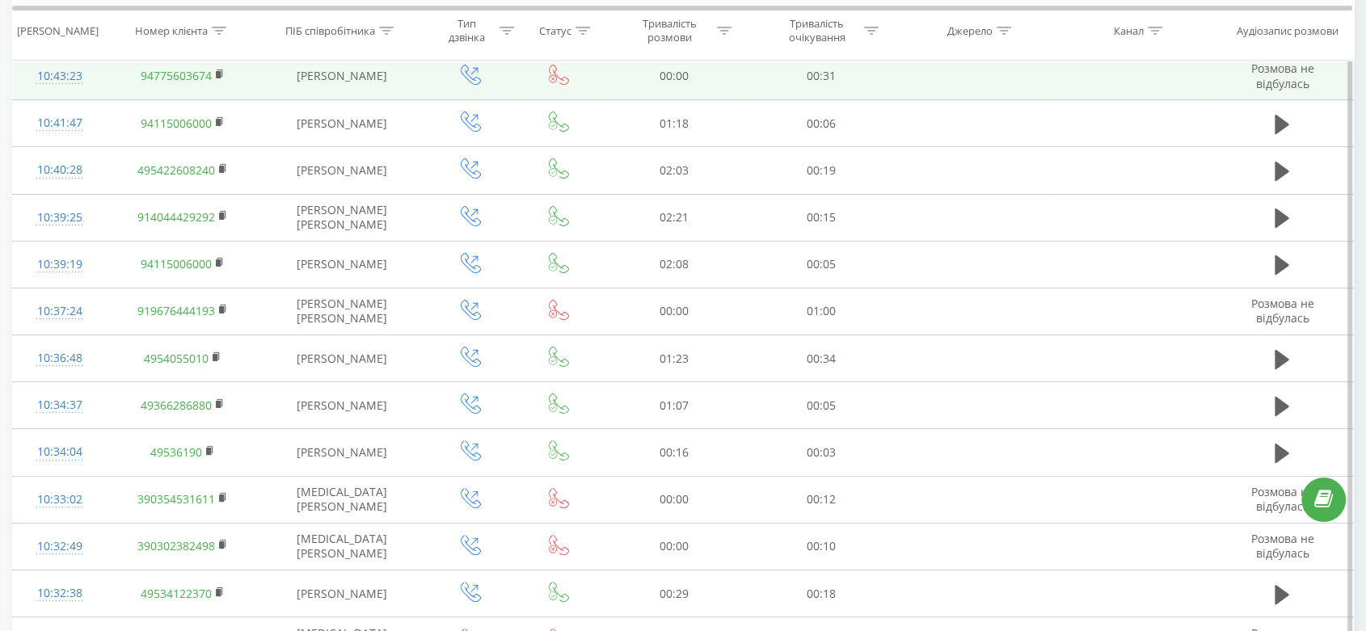
scroll to position [340, 0]
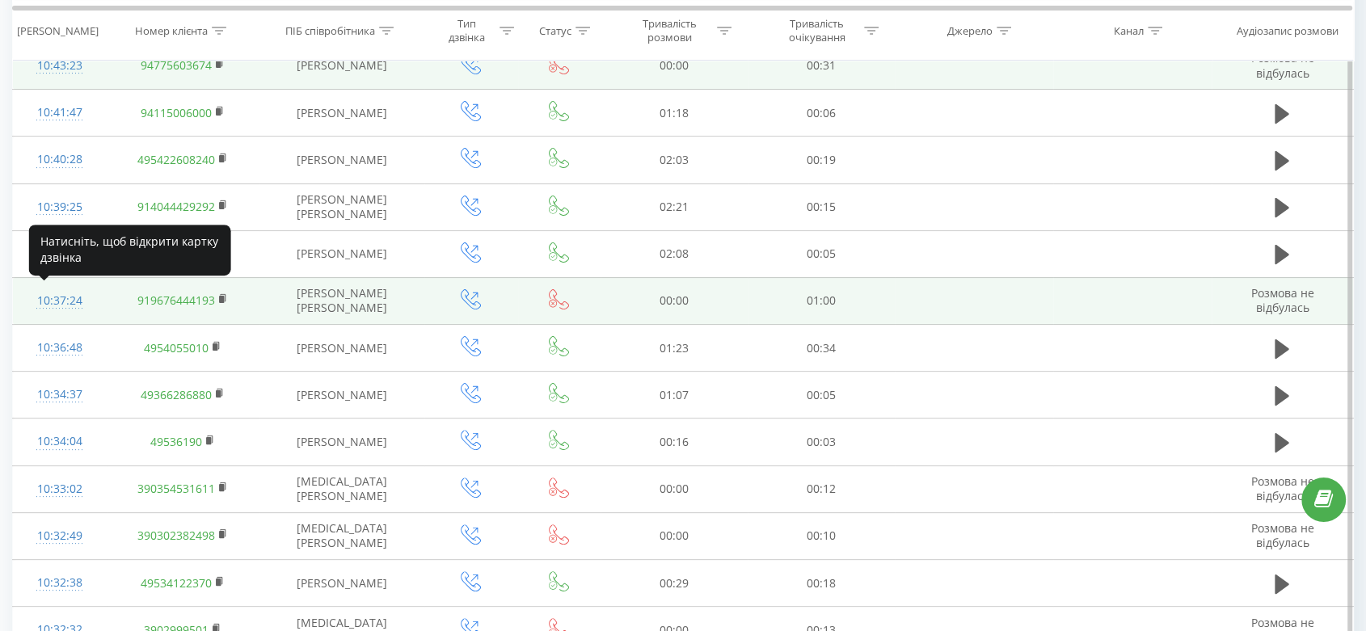
click at [31, 300] on div "10:37:24" at bounding box center [59, 301] width 61 height 32
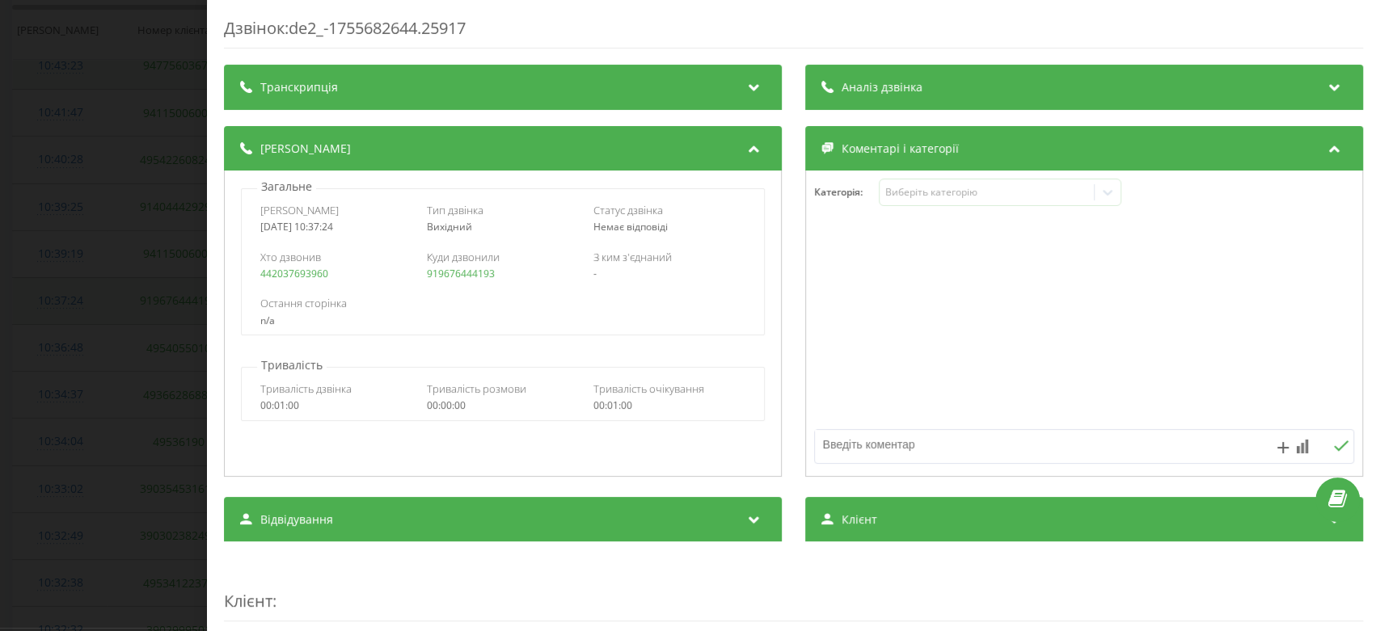
click at [31, 300] on div "Дзвінок : de2_-1755682644.25917 Транскрипція Для AI-аналізу майбутніх дзвінків …" at bounding box center [690, 315] width 1380 height 631
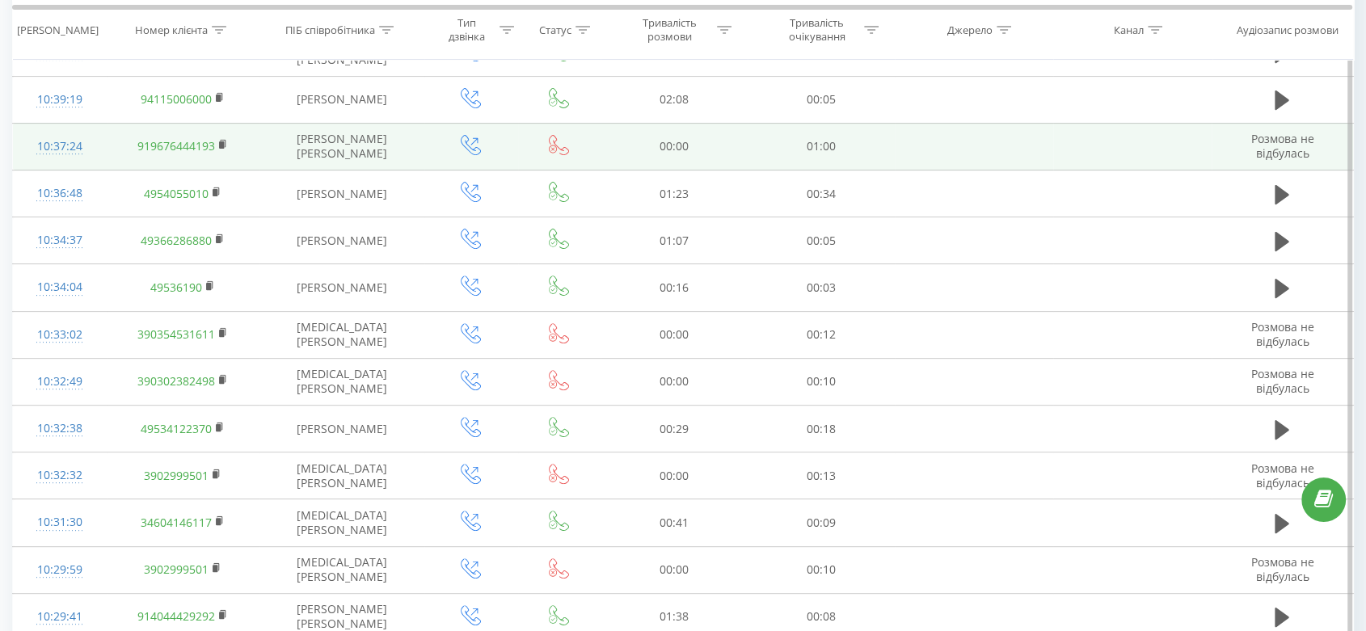
scroll to position [498, 0]
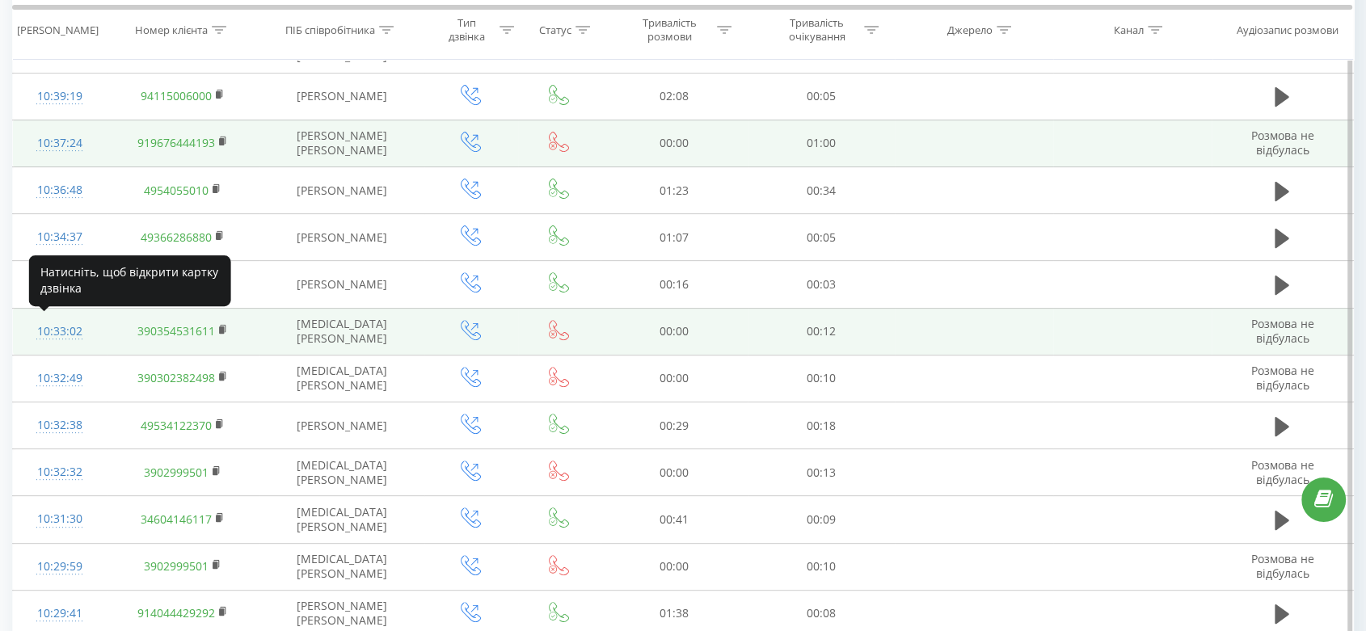
click at [30, 331] on div "10:33:02" at bounding box center [59, 332] width 61 height 32
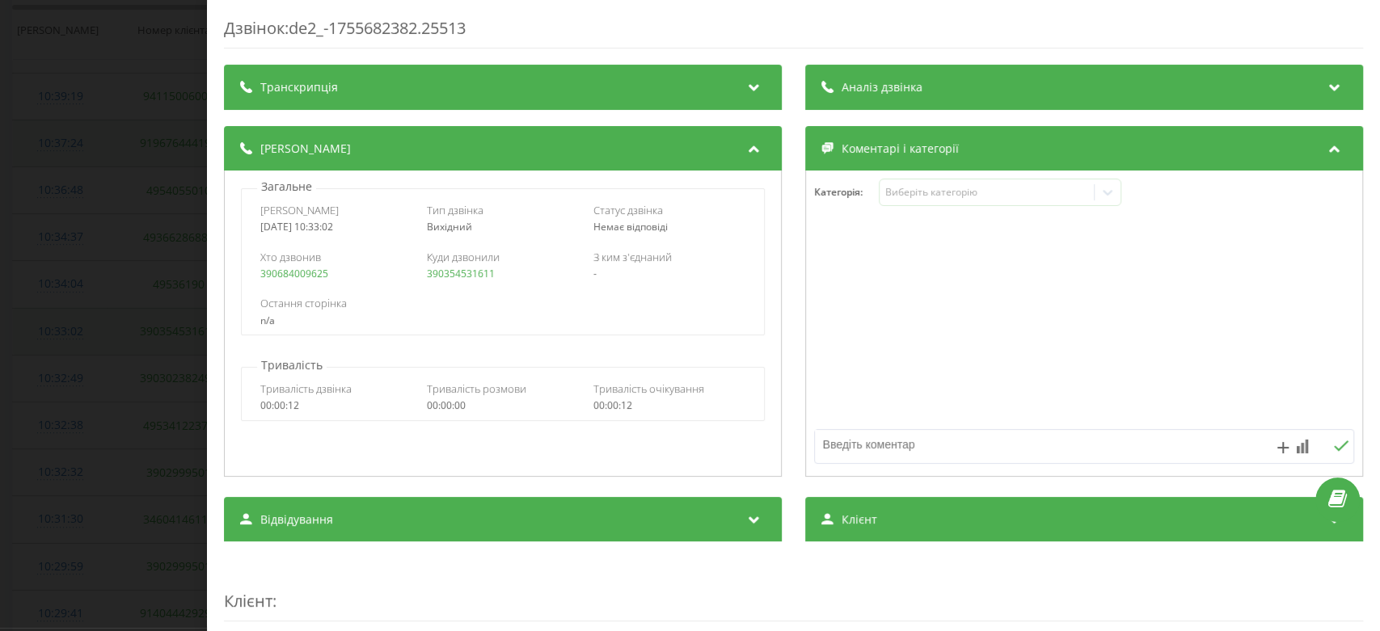
click at [30, 331] on div "Дзвінок : de2_-1755682382.25513 Транскрипція Для AI-аналізу майбутніх дзвінків …" at bounding box center [690, 315] width 1380 height 631
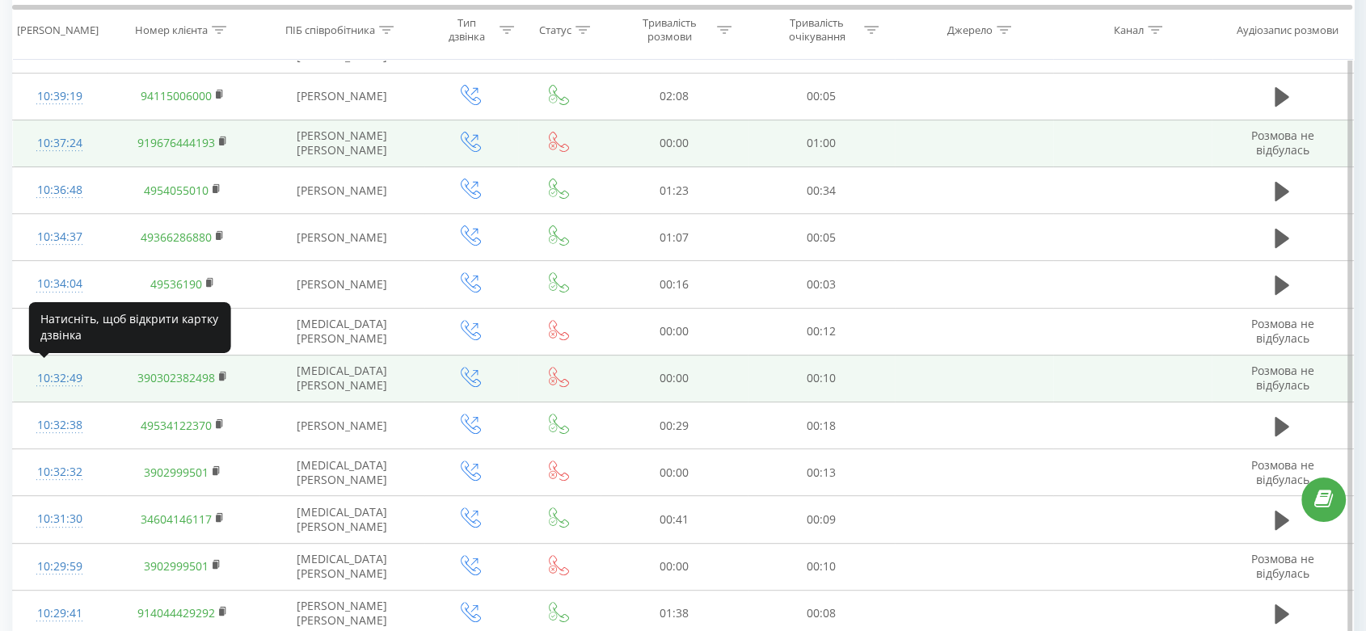
click at [81, 381] on div "10:32:49" at bounding box center [59, 379] width 61 height 32
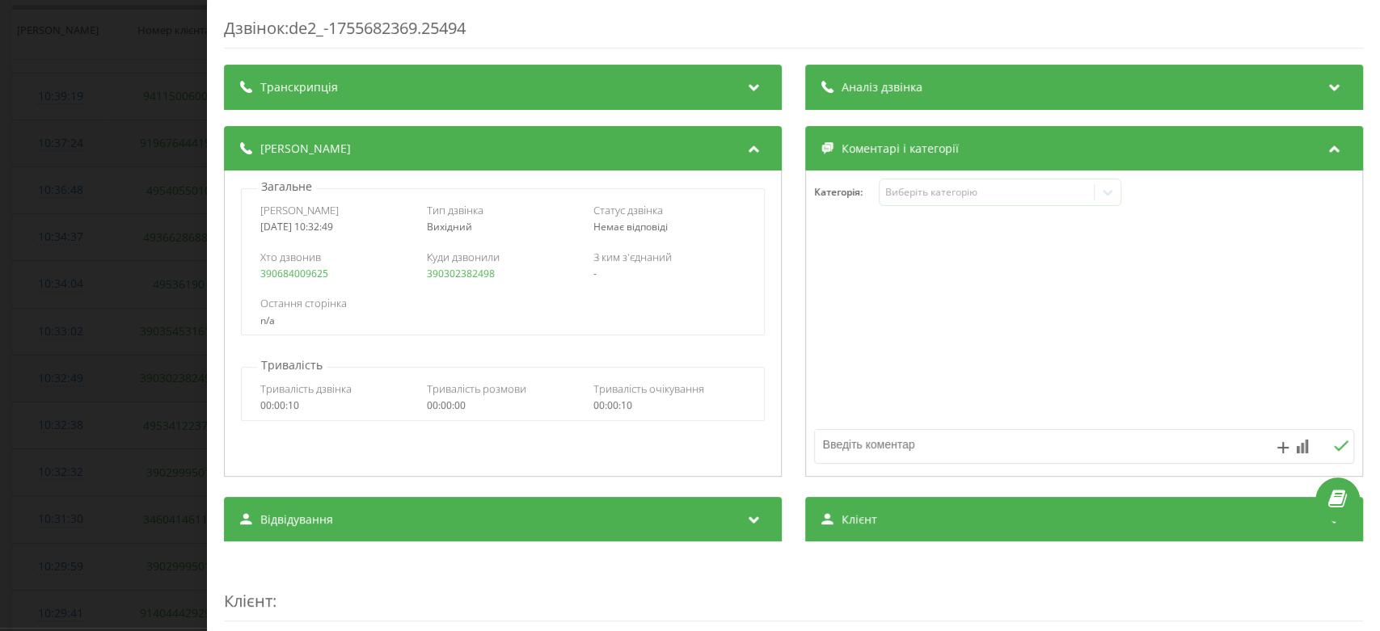
click at [81, 381] on div "Дзвінок : de2_-1755682369.25494 Транскрипція Для AI-аналізу майбутніх дзвінків …" at bounding box center [690, 315] width 1380 height 631
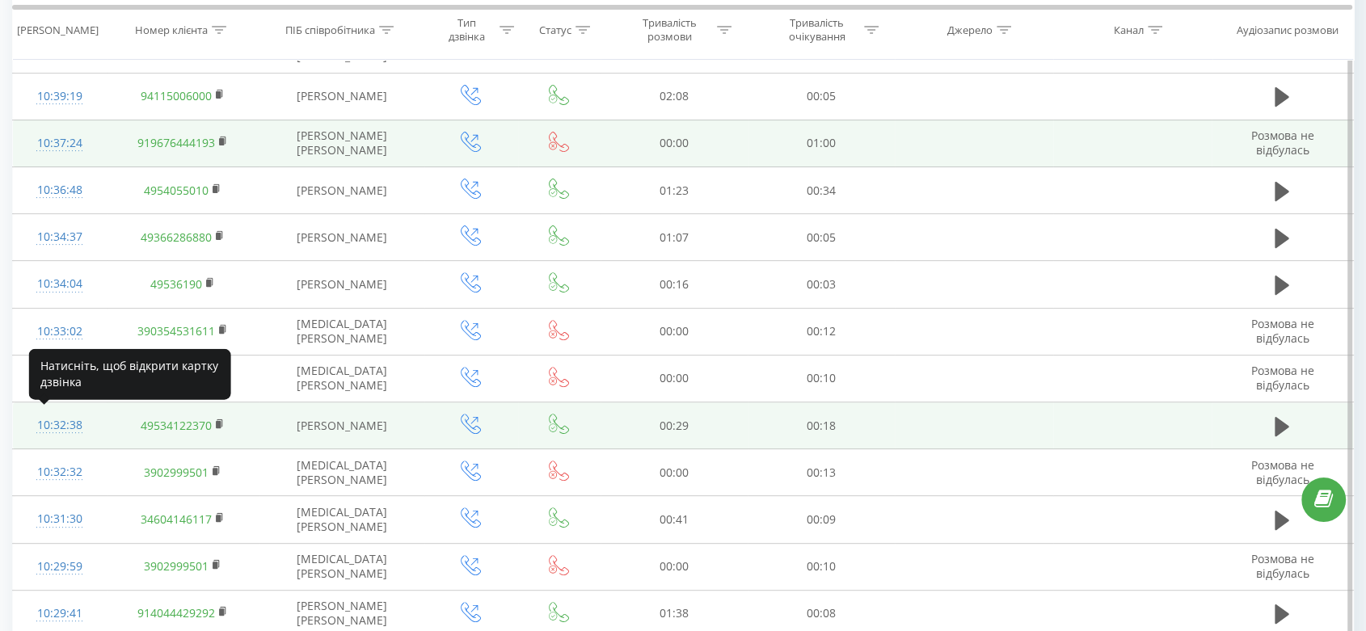
click at [66, 428] on div "10:32:38" at bounding box center [59, 426] width 61 height 32
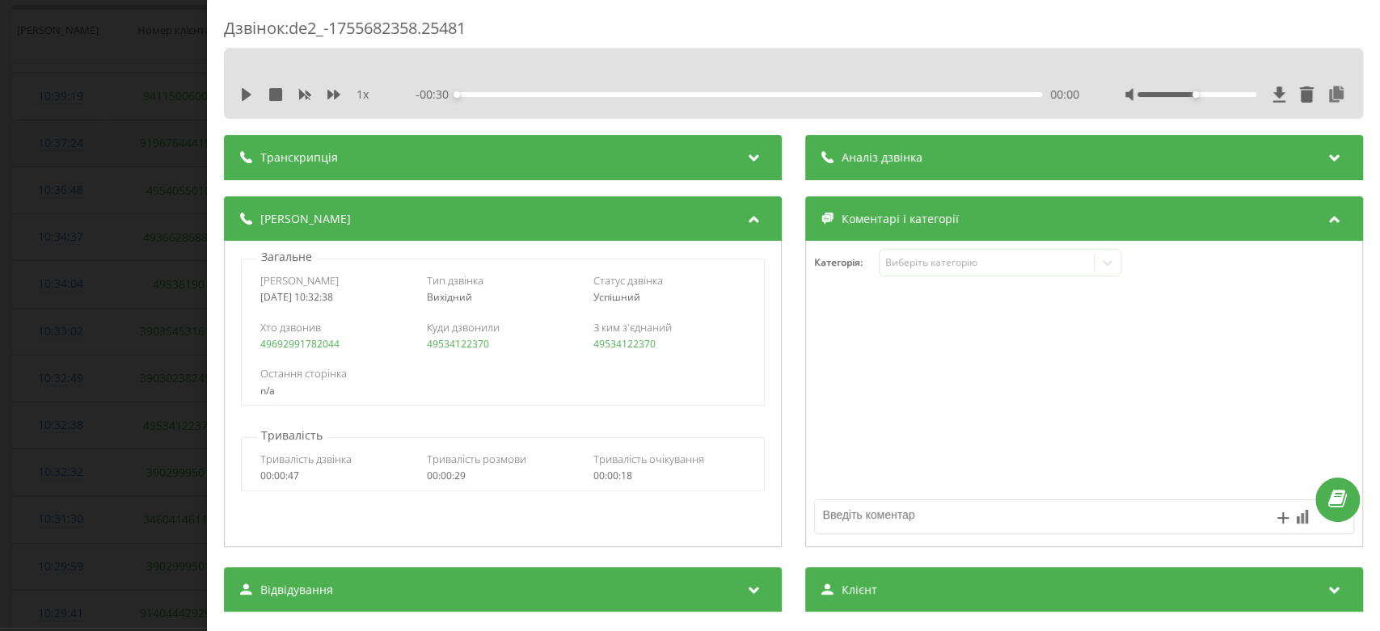
click at [66, 428] on div "Дзвінок : de2_-1755682358.25481 1 x - 00:30 00:00 00:00 Транскрипція Для AI-ана…" at bounding box center [690, 315] width 1380 height 631
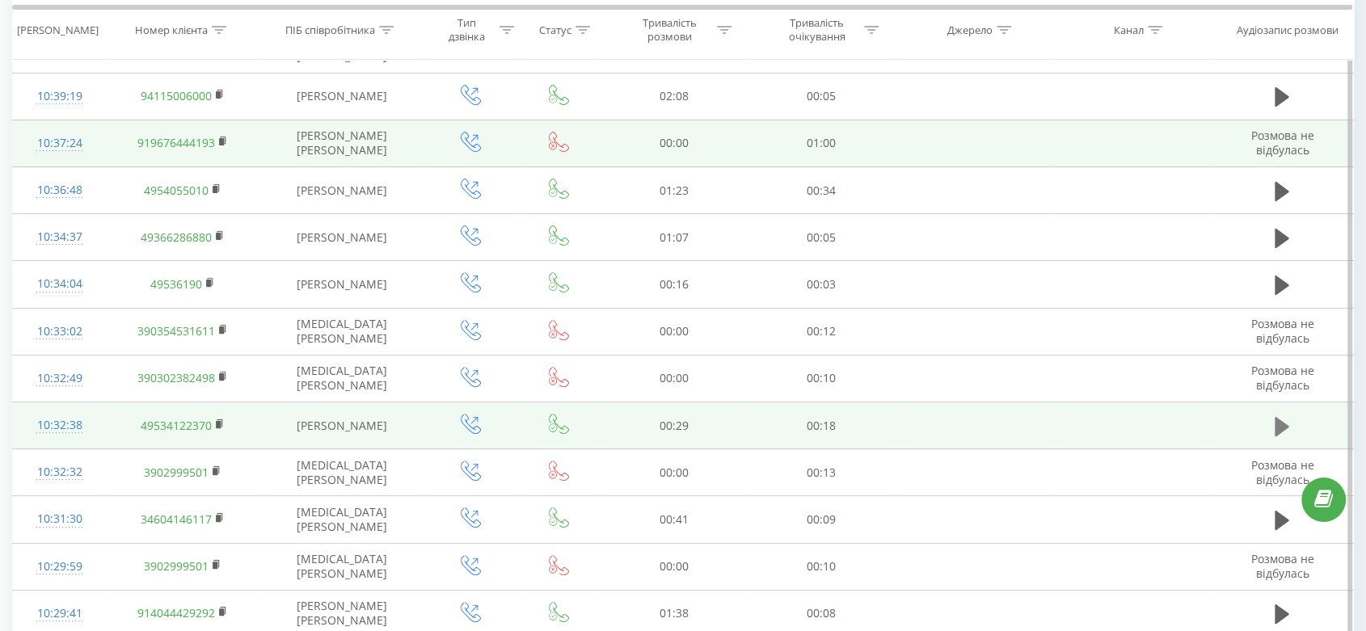
click at [1278, 424] on icon at bounding box center [1281, 425] width 15 height 19
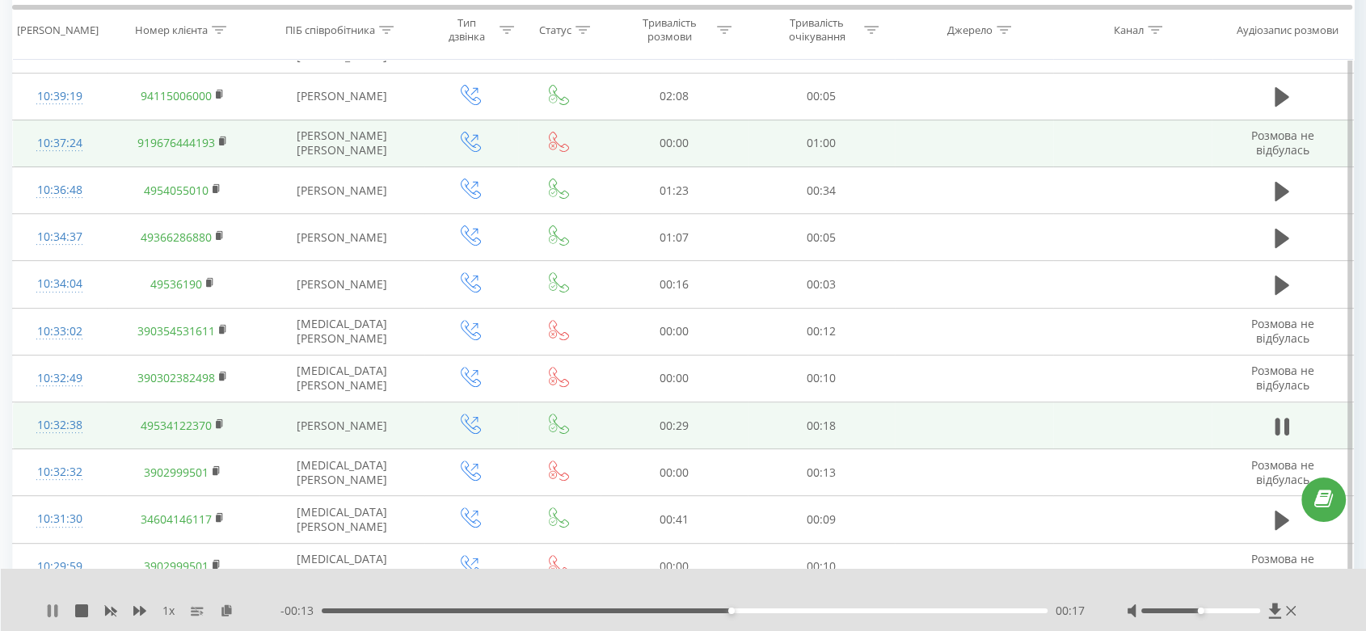
click at [56, 612] on icon at bounding box center [55, 611] width 3 height 13
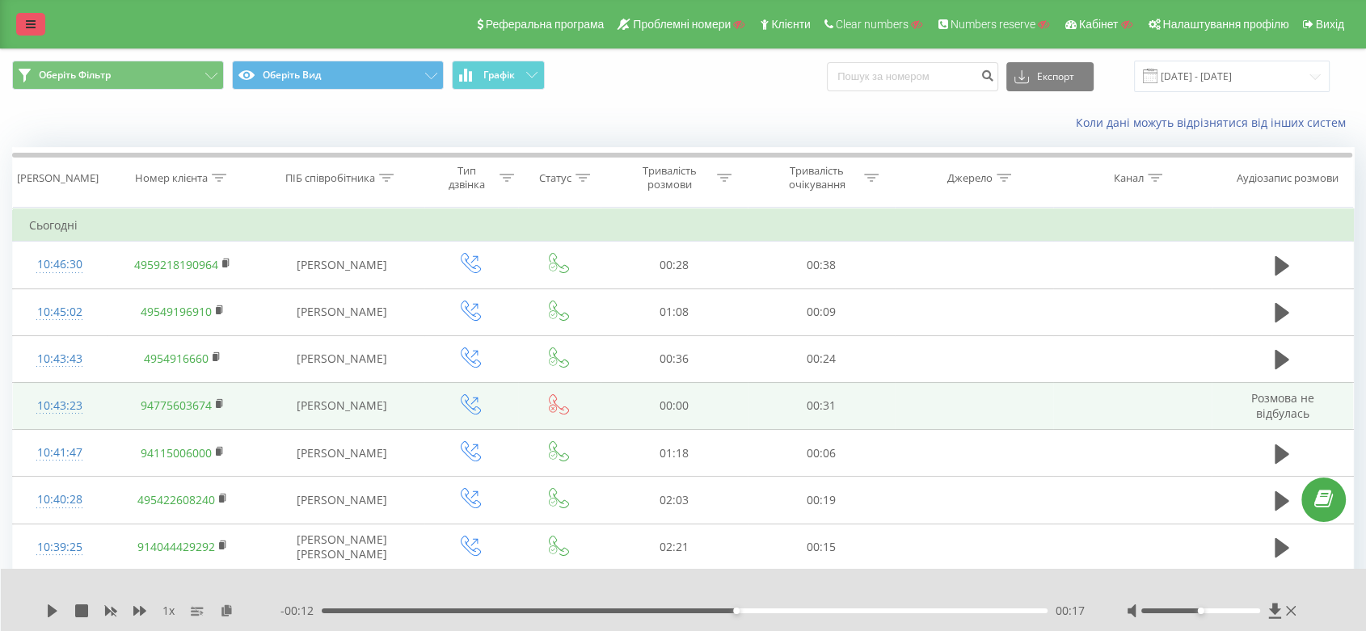
click at [33, 31] on link at bounding box center [30, 24] width 29 height 23
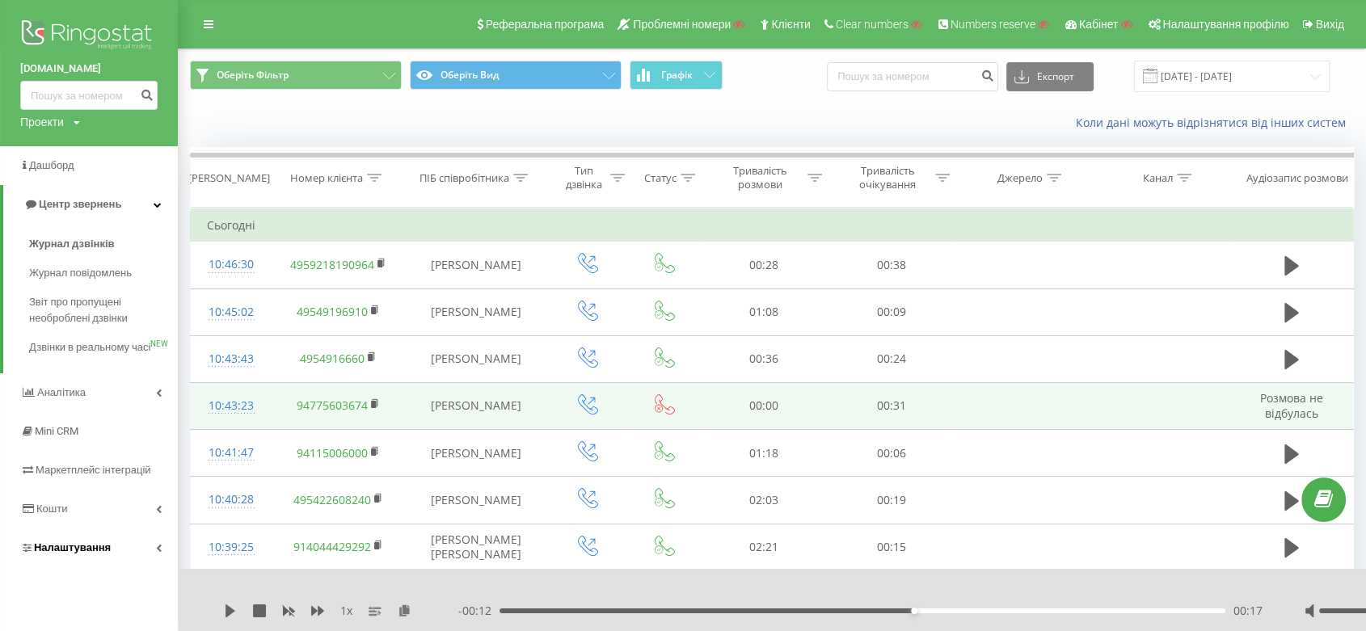
click at [120, 548] on link "Налаштування" at bounding box center [89, 548] width 178 height 39
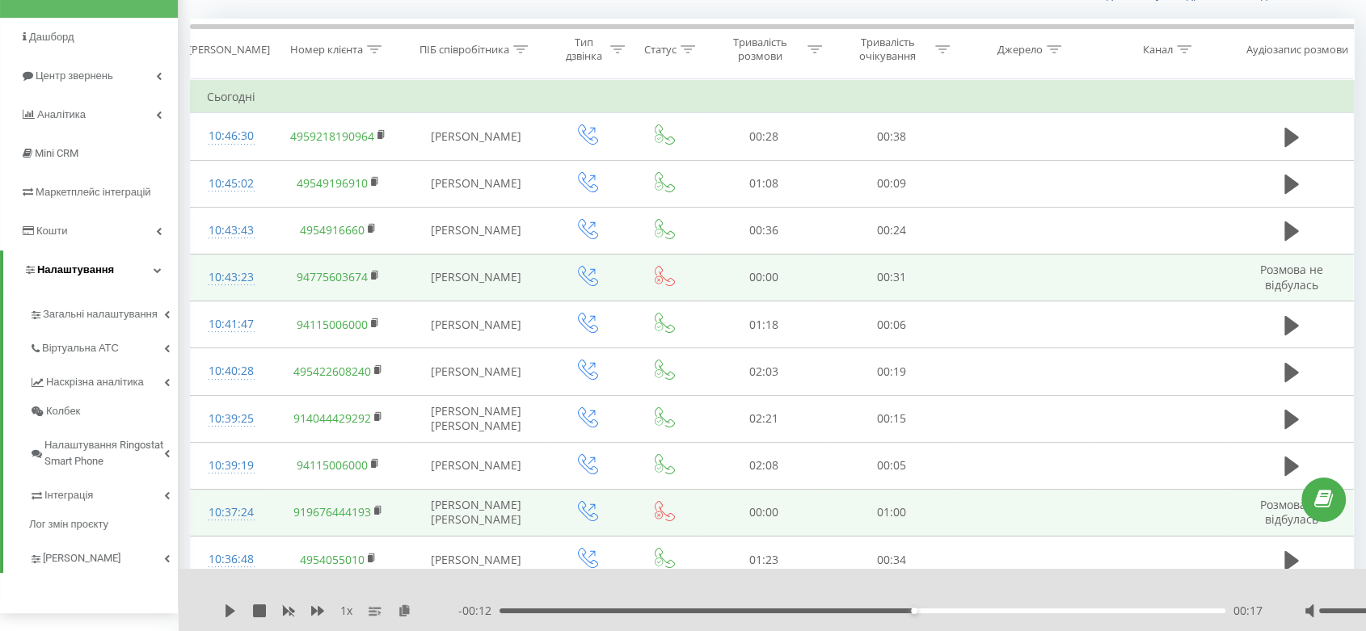
scroll to position [129, 0]
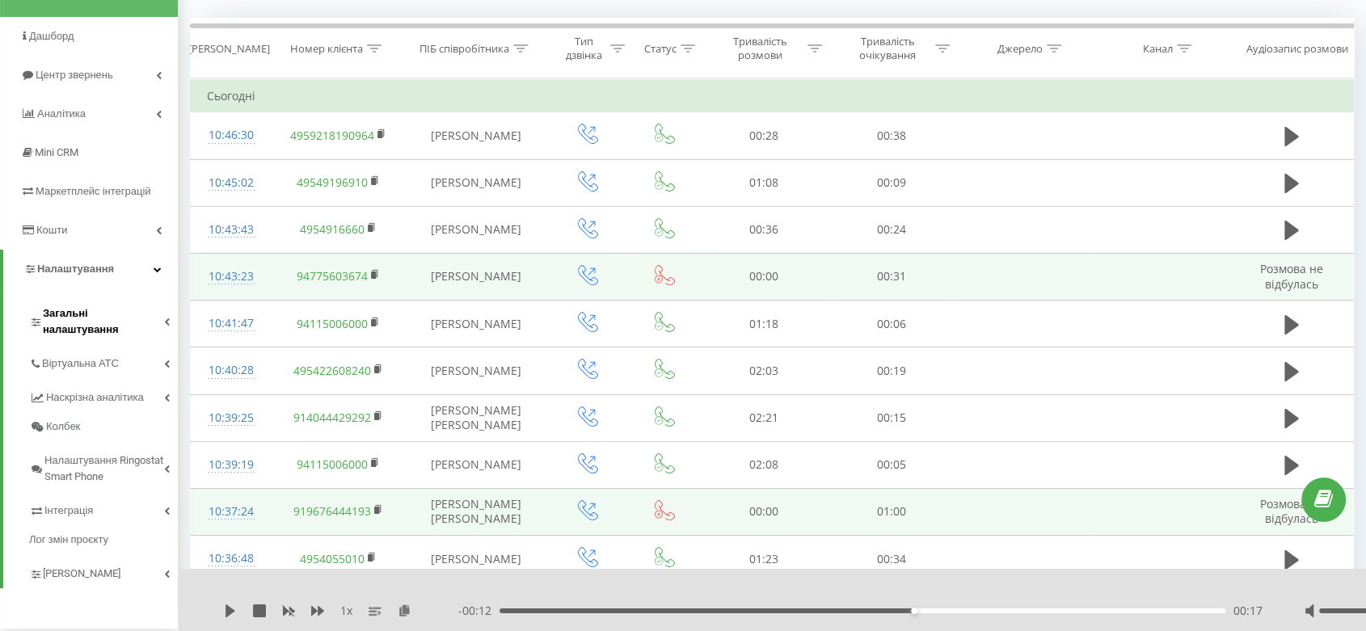
click at [101, 328] on link "Загальні налаштування" at bounding box center [103, 319] width 149 height 50
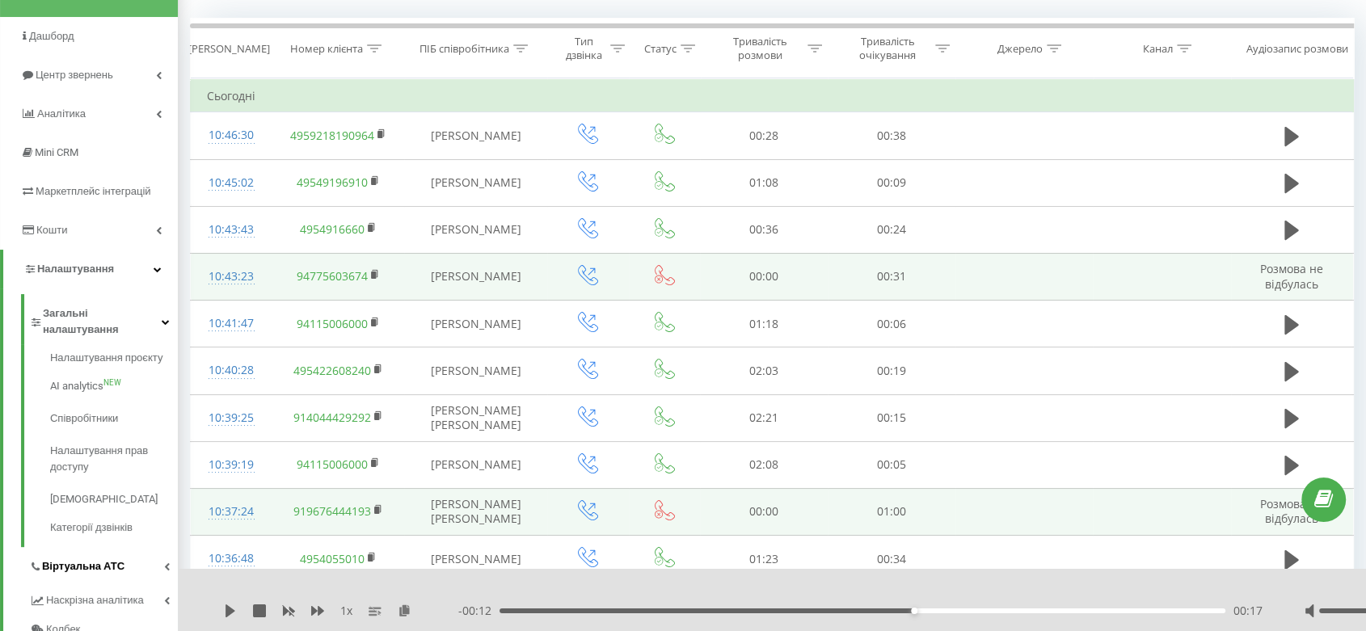
click at [123, 547] on link "Віртуальна АТС" at bounding box center [103, 564] width 149 height 34
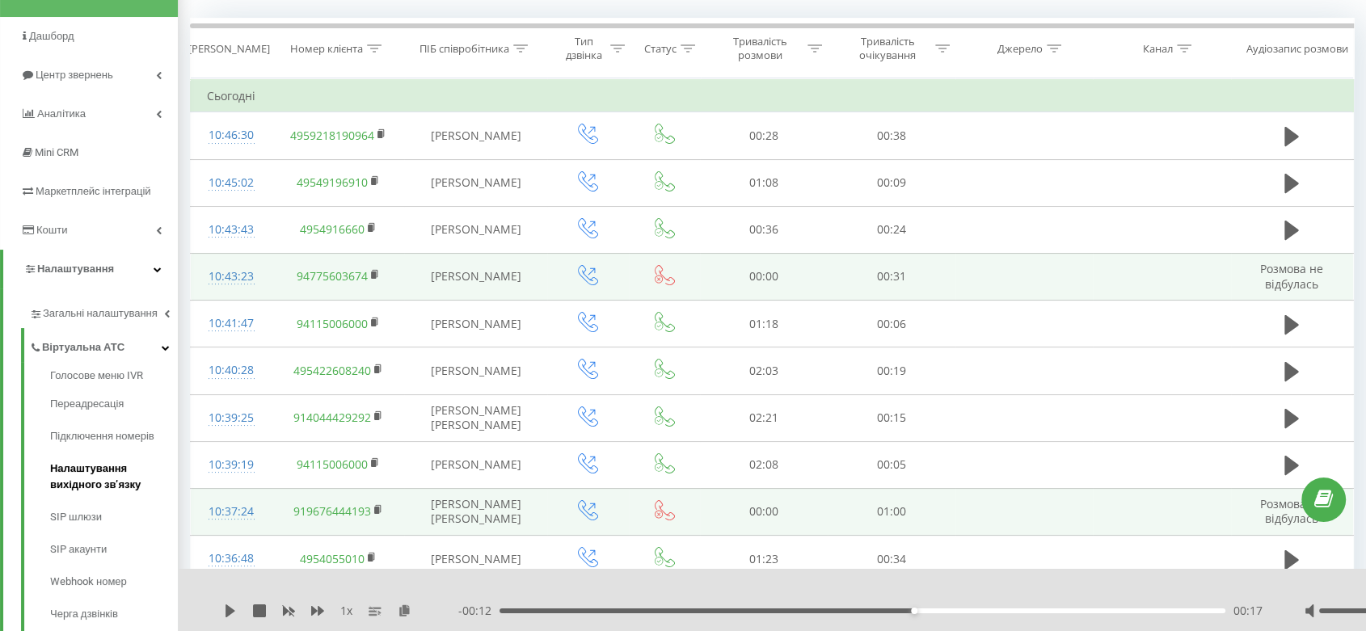
click at [129, 467] on span "Налаштування вихідного зв’язку" at bounding box center [110, 477] width 120 height 32
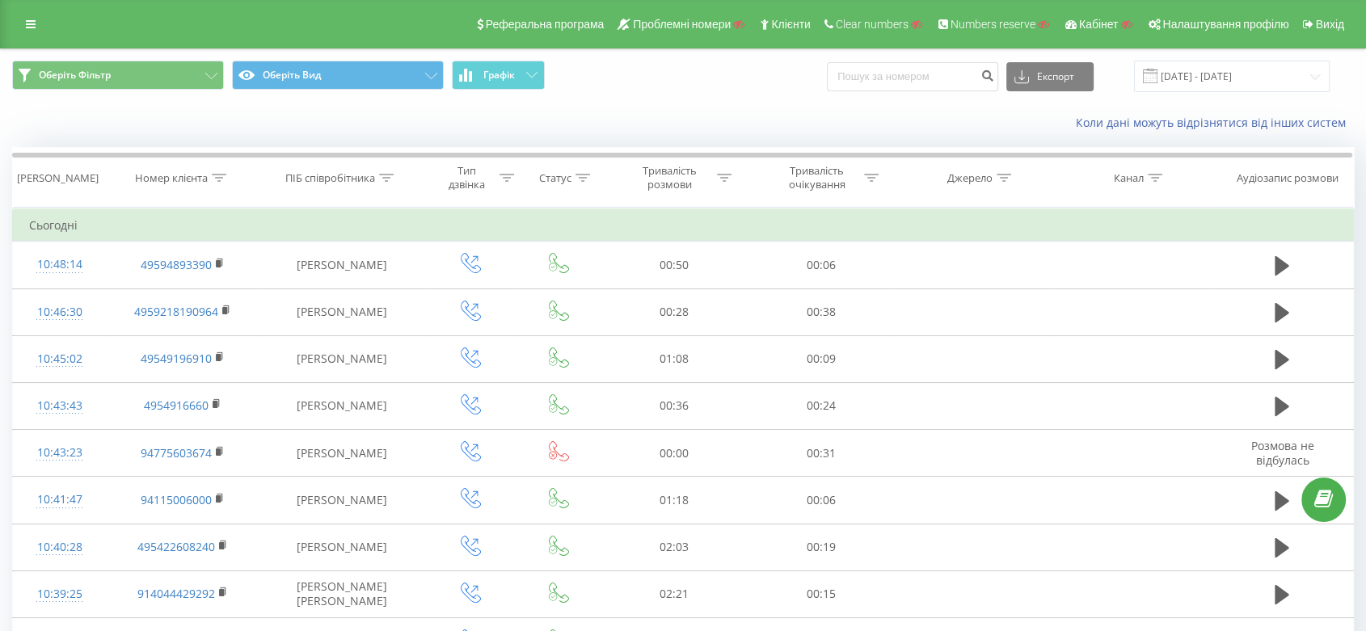
click at [36, 27] on link at bounding box center [30, 24] width 29 height 23
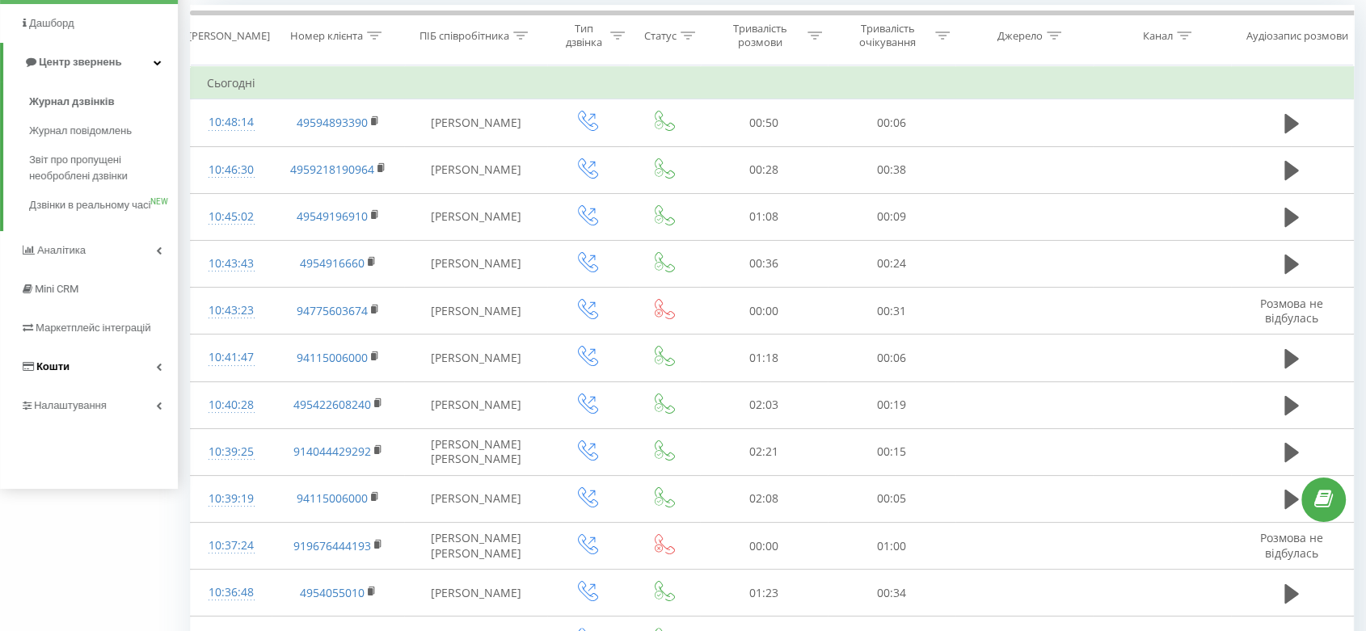
scroll to position [142, 0]
click at [135, 402] on link "Налаштування" at bounding box center [89, 405] width 178 height 39
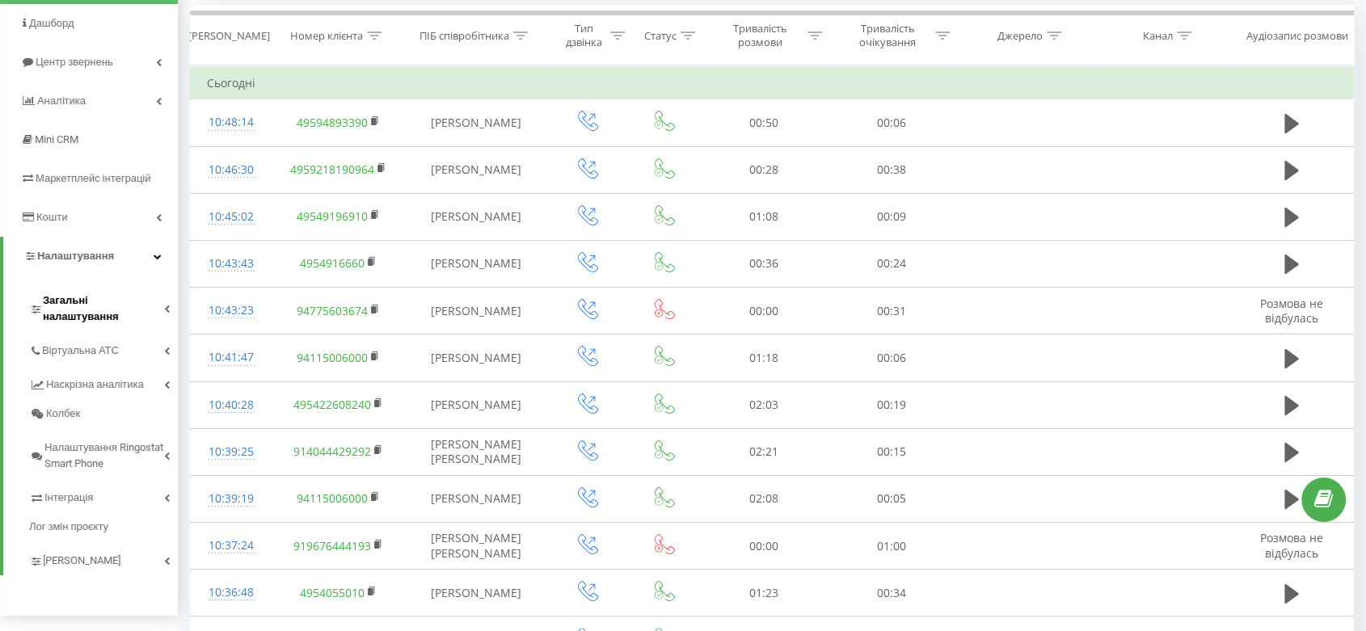
click at [113, 305] on span "Загальні налаштування" at bounding box center [103, 309] width 121 height 32
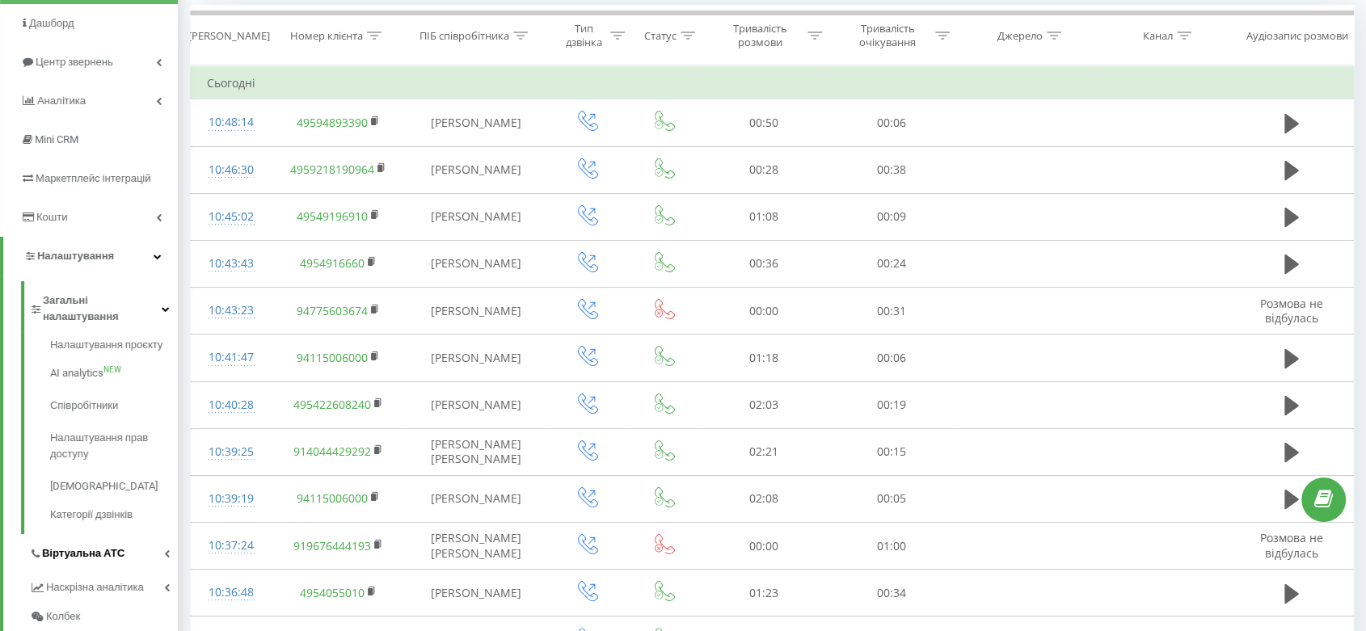
click at [95, 549] on link "Віртуальна АТС" at bounding box center [103, 551] width 149 height 34
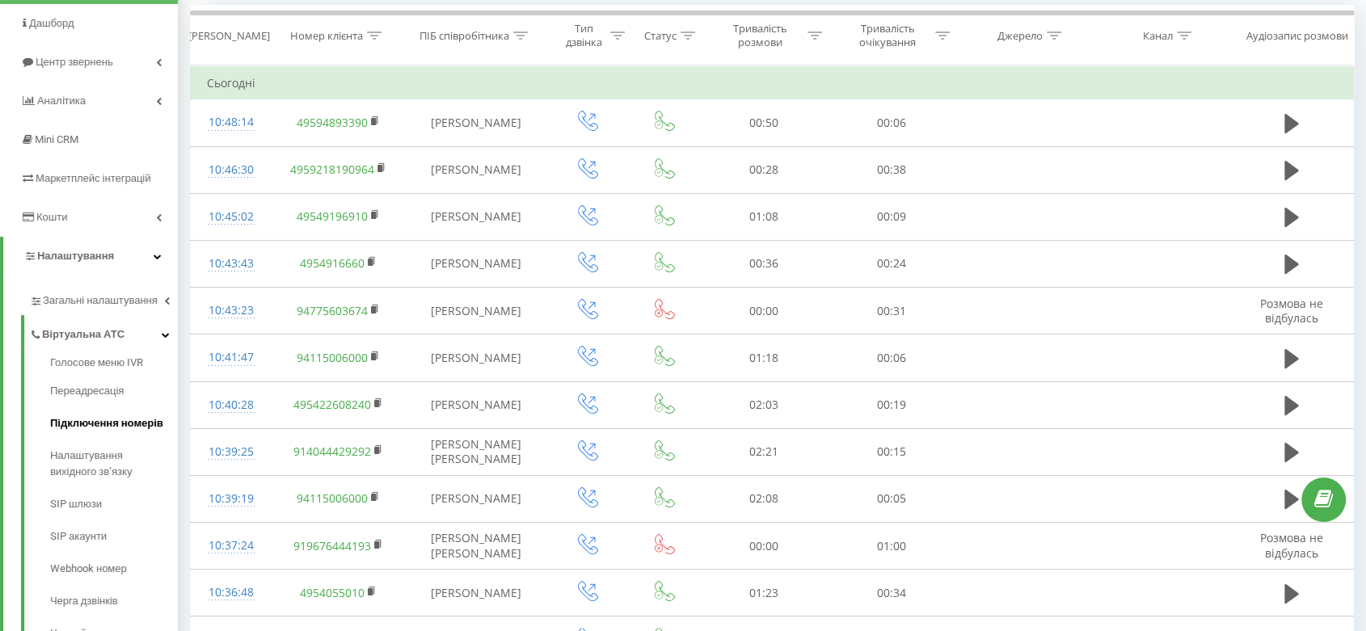
click at [130, 420] on span "Підключення номерів" at bounding box center [106, 423] width 113 height 16
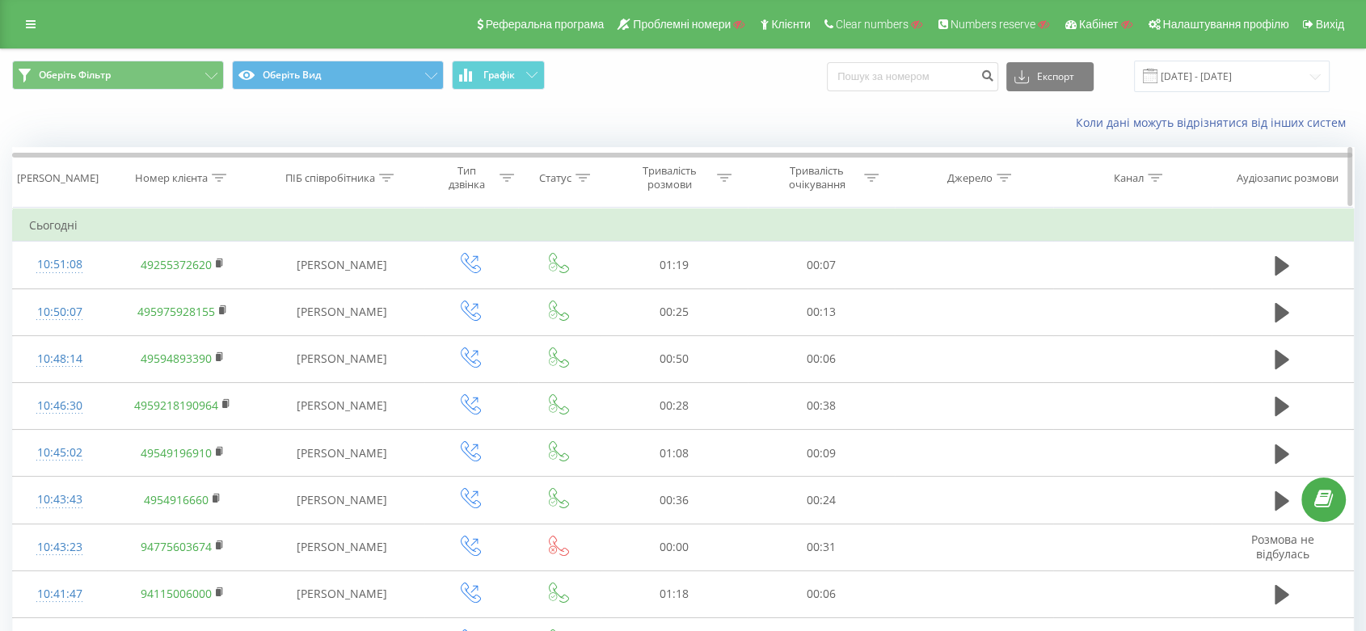
click at [170, 188] on th "Номер клієнта" at bounding box center [183, 178] width 153 height 60
click at [168, 172] on div "Номер клієнта" at bounding box center [171, 178] width 73 height 14
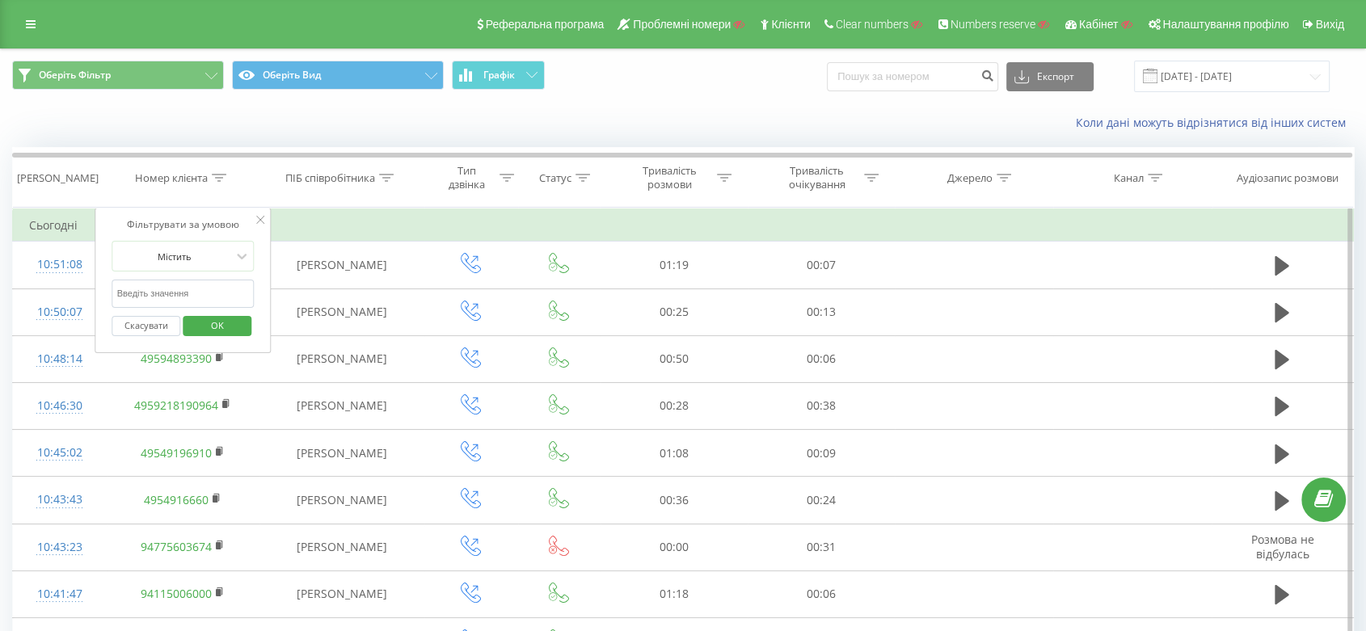
paste input "390354531611"
type input "390354531611"
click at [179, 296] on input "390354531611" at bounding box center [183, 294] width 142 height 28
click button "OK" at bounding box center [217, 326] width 69 height 20
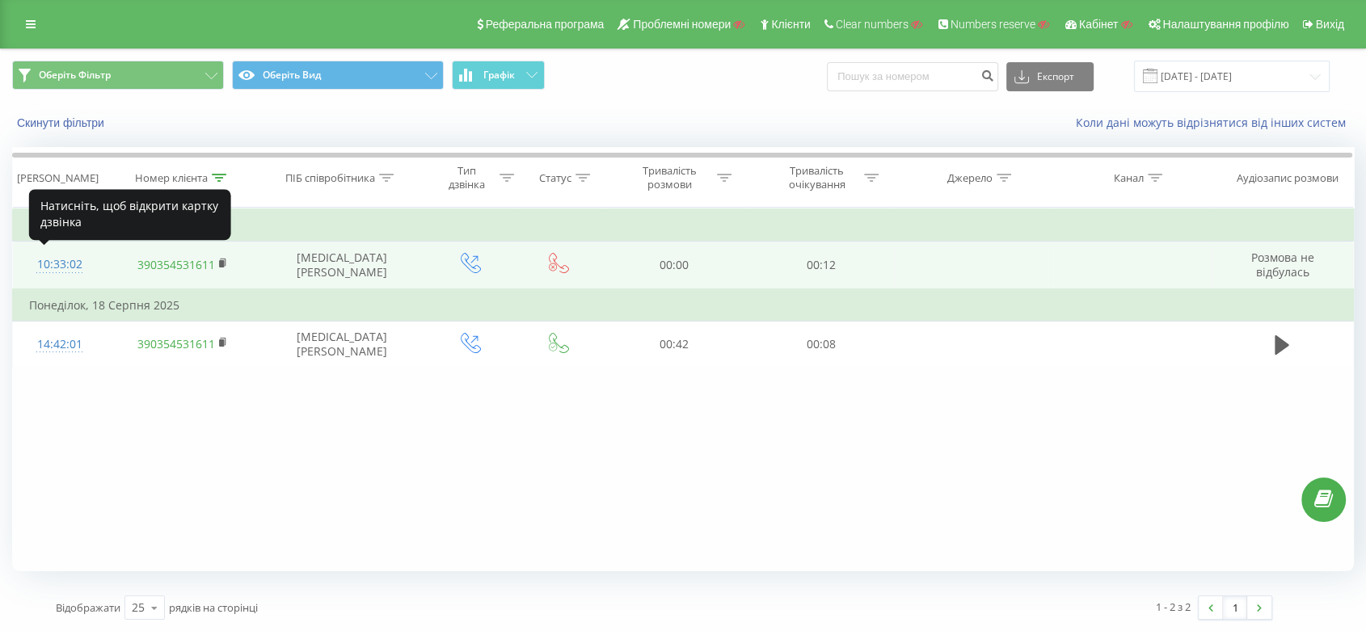
click at [44, 263] on div "10:33:02" at bounding box center [59, 265] width 61 height 32
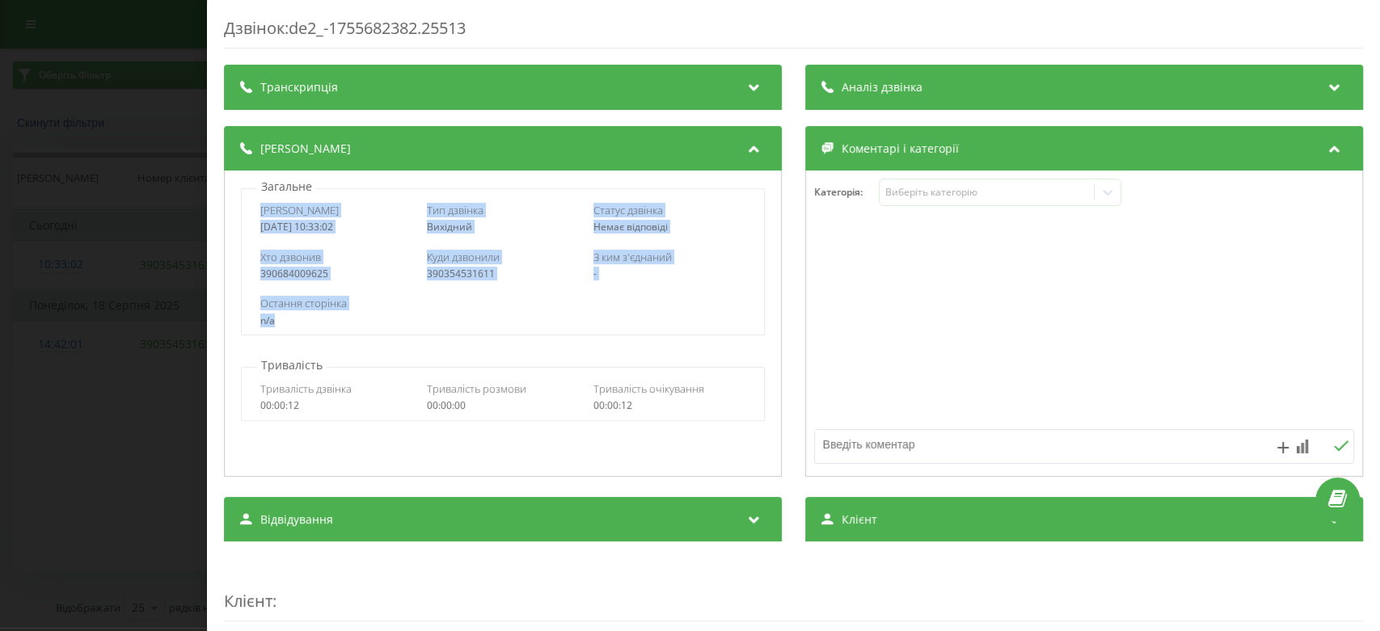
drag, startPoint x: 258, startPoint y: 213, endPoint x: 605, endPoint y: 313, distance: 361.7
click at [605, 313] on div "Дата дзвінка [DATE] 10:33:02 Тип дзвінка Вихідний Статус дзвінка Немає відповід…" at bounding box center [503, 261] width 524 height 147
copy div "Дата дзвінка [DATE] 10:33:02 Тип дзвінка Вихідний Статус дзвінка Немає відповід…"
